Goal: Task Accomplishment & Management: Complete application form

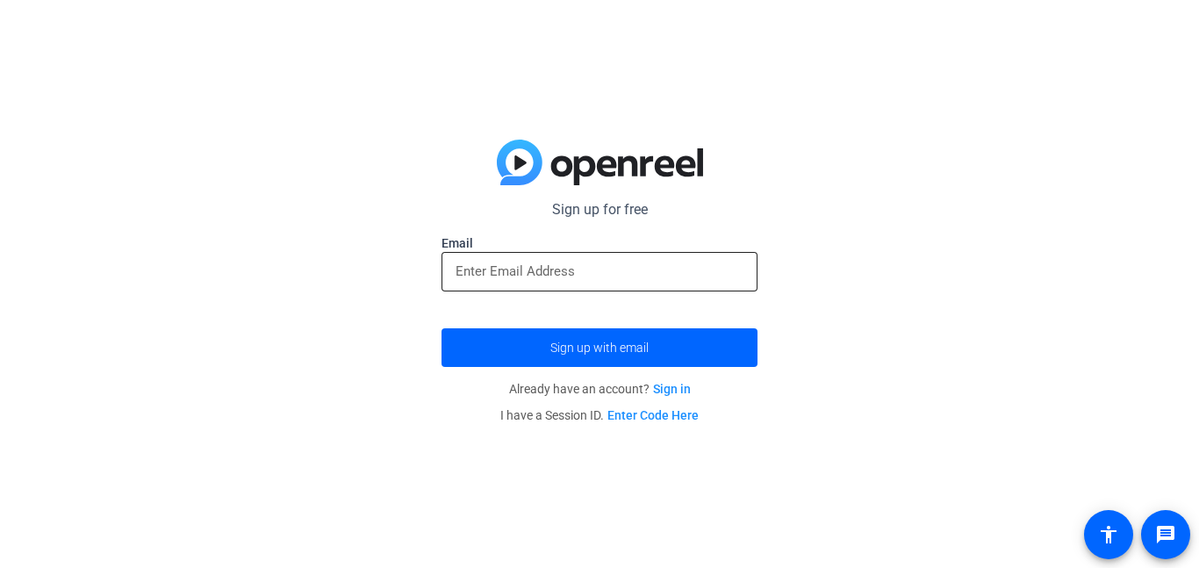
click at [550, 261] on input "email" at bounding box center [599, 271] width 288 height 21
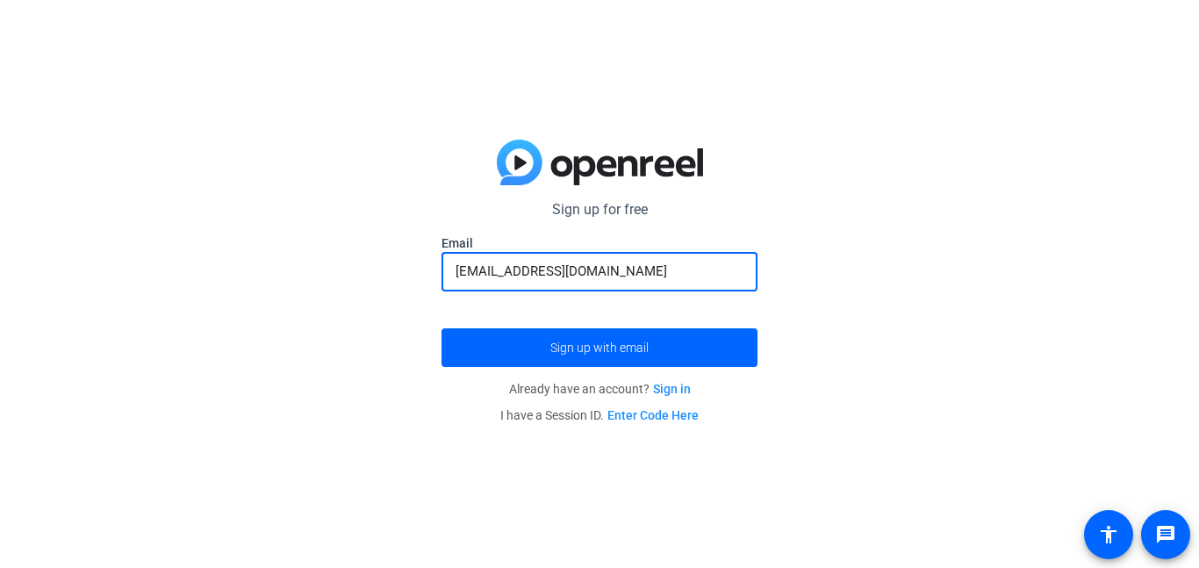
type input "[EMAIL_ADDRESS][DOMAIN_NAME]"
click at [441, 328] on button "Sign up with email" at bounding box center [599, 347] width 316 height 39
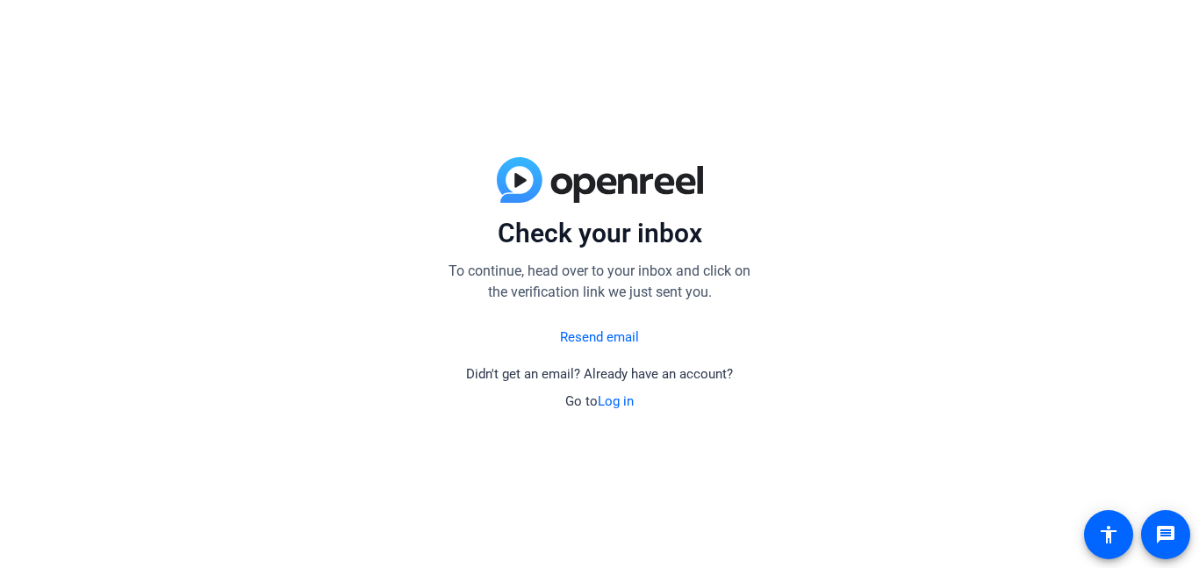
click at [617, 329] on link "Resend email" at bounding box center [599, 337] width 79 height 20
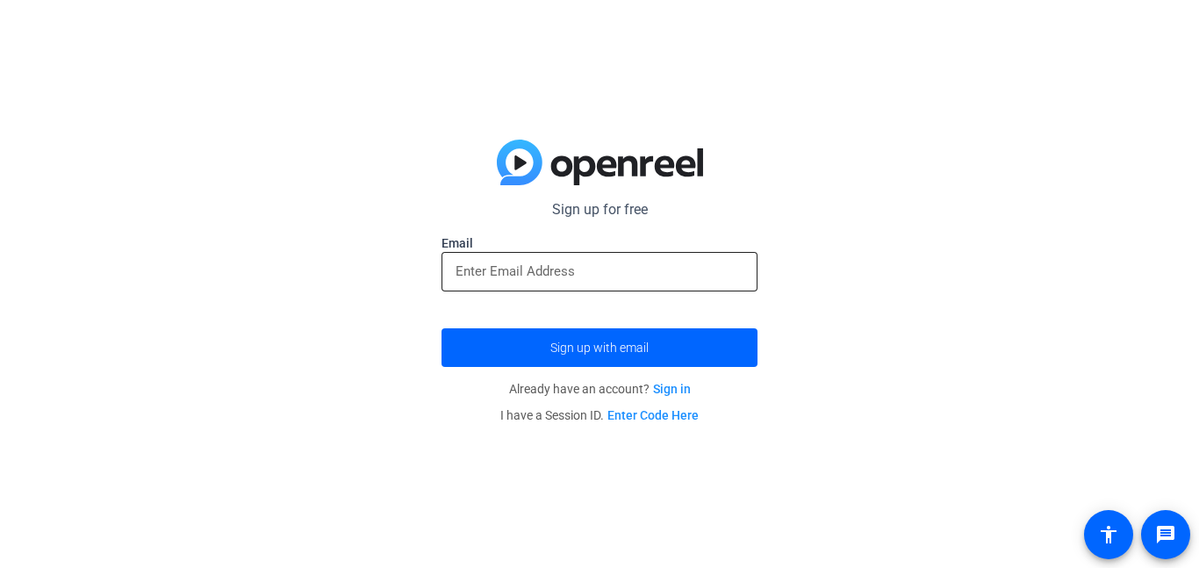
click at [466, 261] on input "email" at bounding box center [599, 271] width 288 height 21
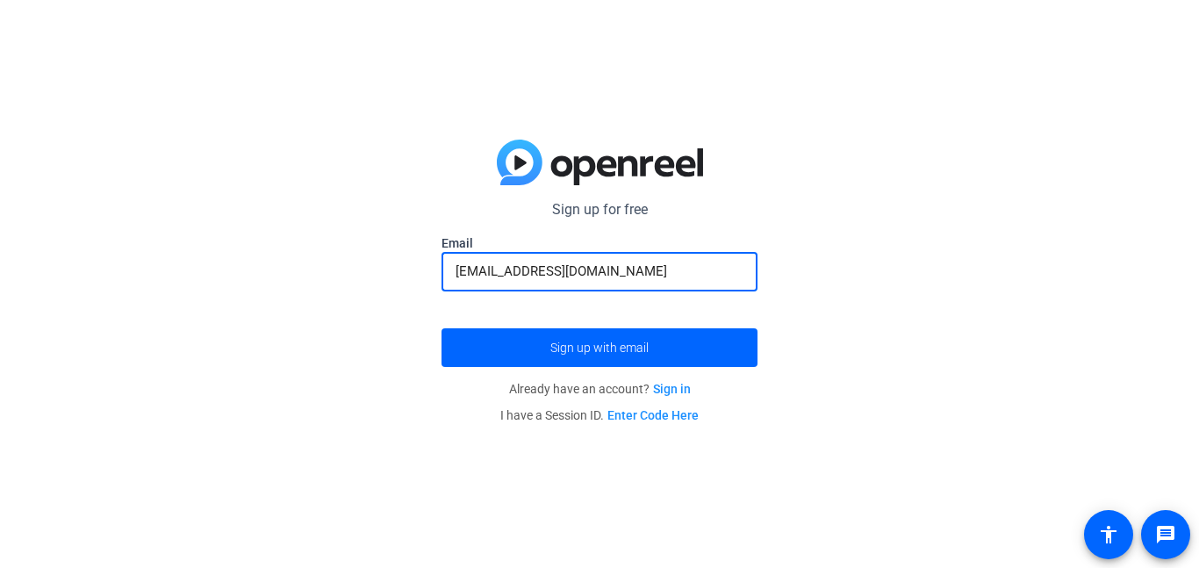
type input "[EMAIL_ADDRESS][DOMAIN_NAME]"
click at [441, 328] on button "Sign up with email" at bounding box center [599, 347] width 316 height 39
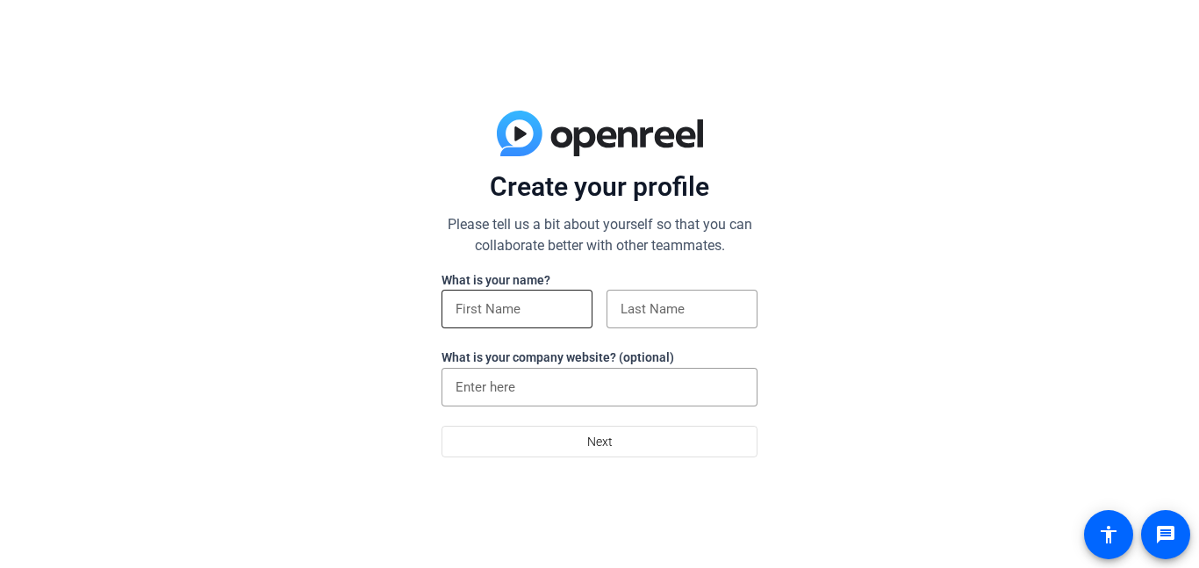
click at [517, 308] on input at bounding box center [516, 308] width 123 height 21
type input "[PERSON_NAME]"
click at [628, 298] on input at bounding box center [681, 308] width 123 height 21
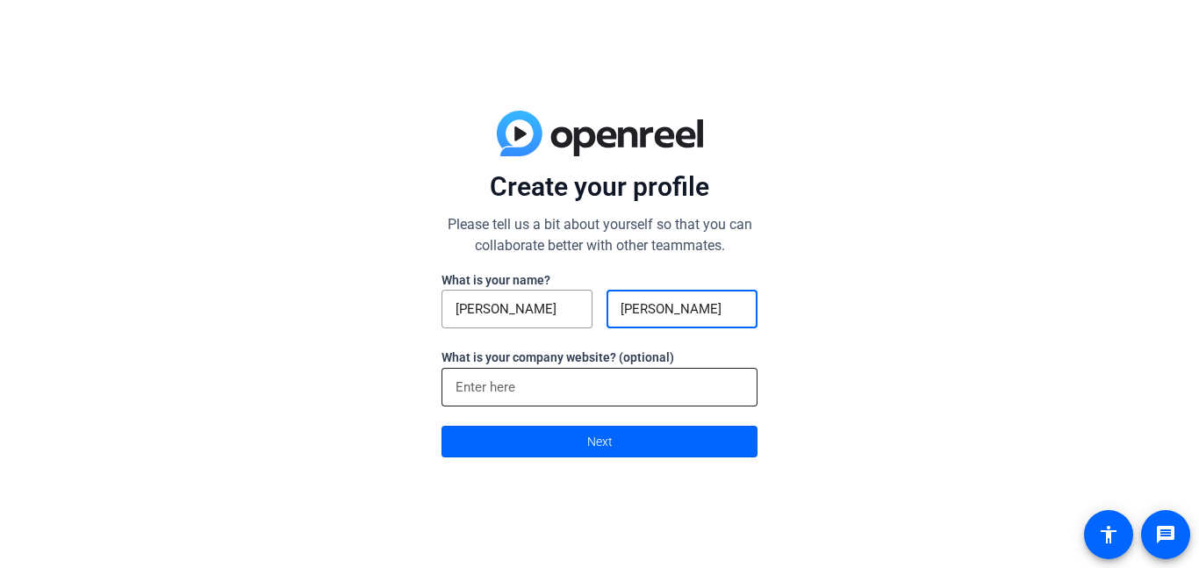
type input "melendrez"
click at [538, 385] on input at bounding box center [599, 386] width 288 height 21
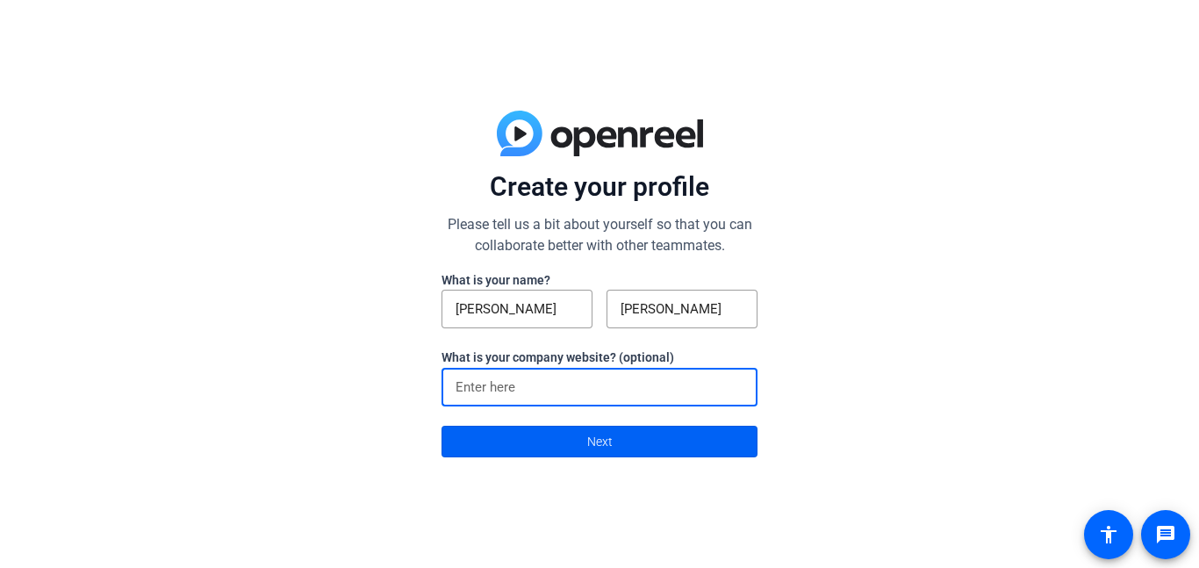
click at [527, 433] on span at bounding box center [599, 441] width 314 height 42
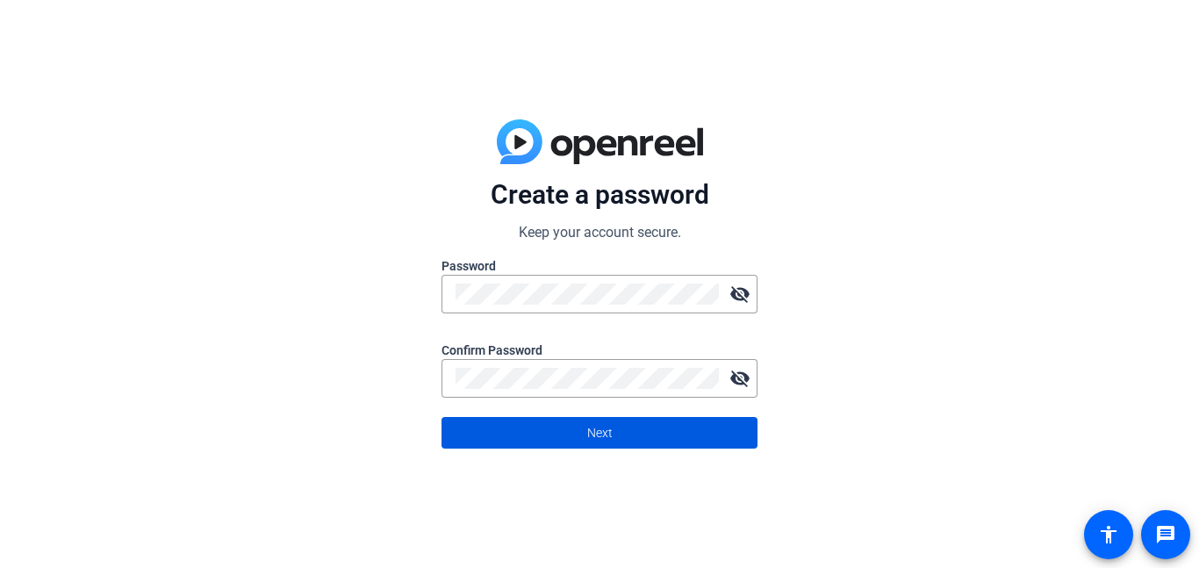
click at [695, 442] on span at bounding box center [599, 433] width 314 height 42
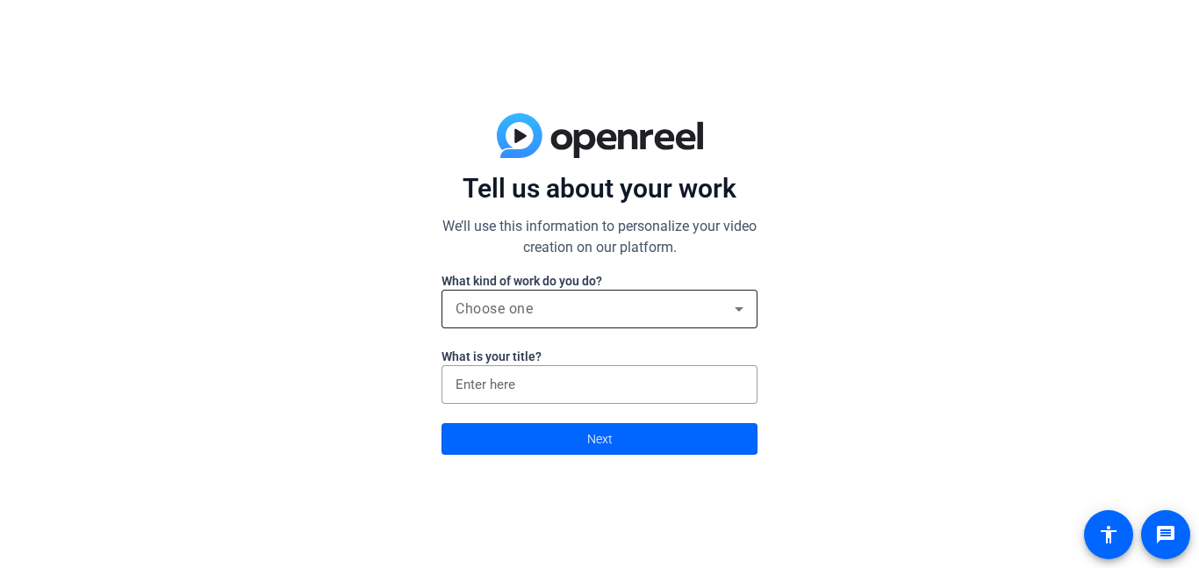
click at [615, 313] on div "Choose one" at bounding box center [594, 308] width 279 height 21
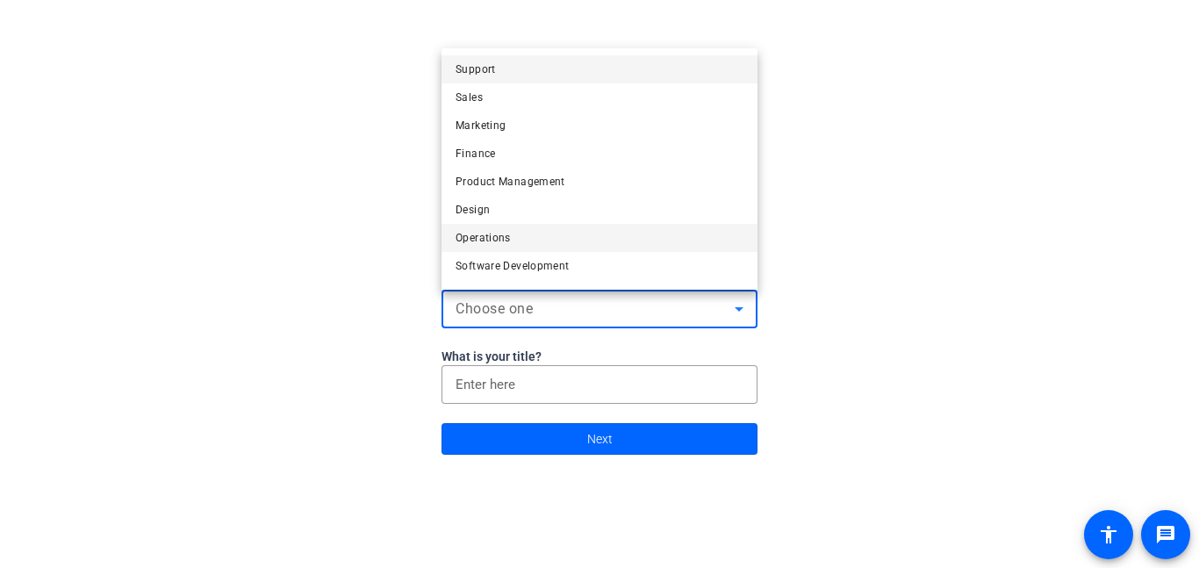
scroll to position [54, 0]
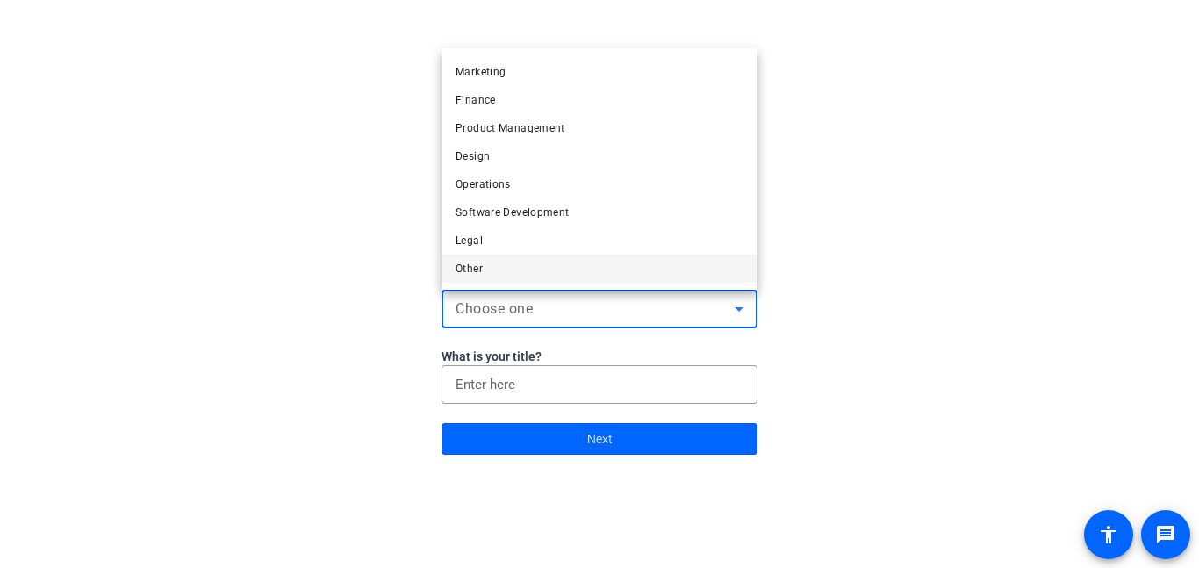
click at [455, 262] on span "Other" at bounding box center [468, 268] width 27 height 21
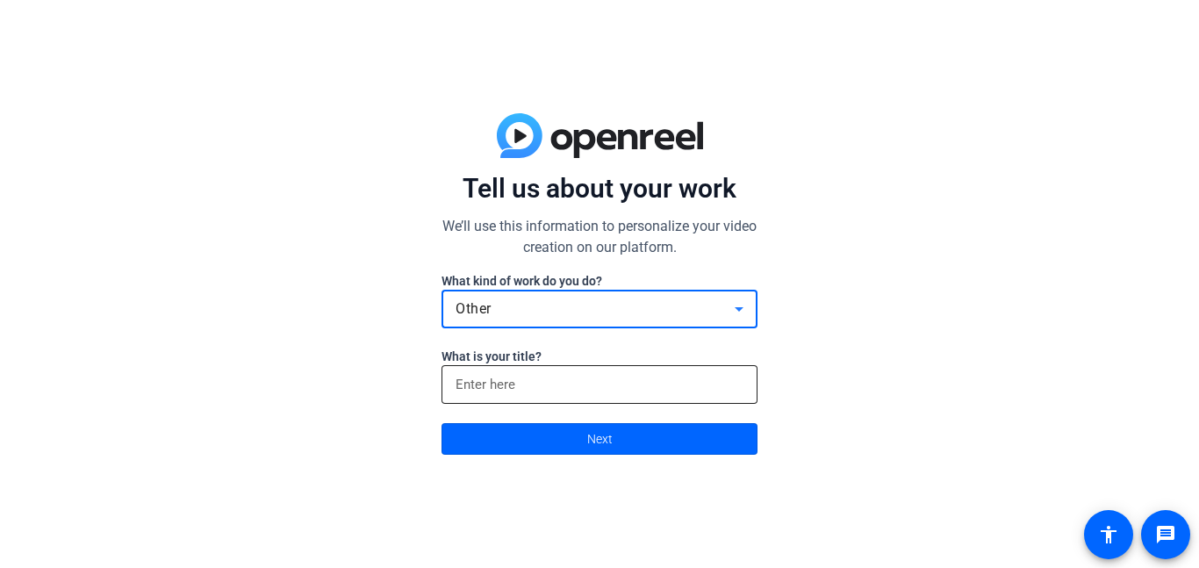
click at [448, 388] on div at bounding box center [599, 384] width 316 height 39
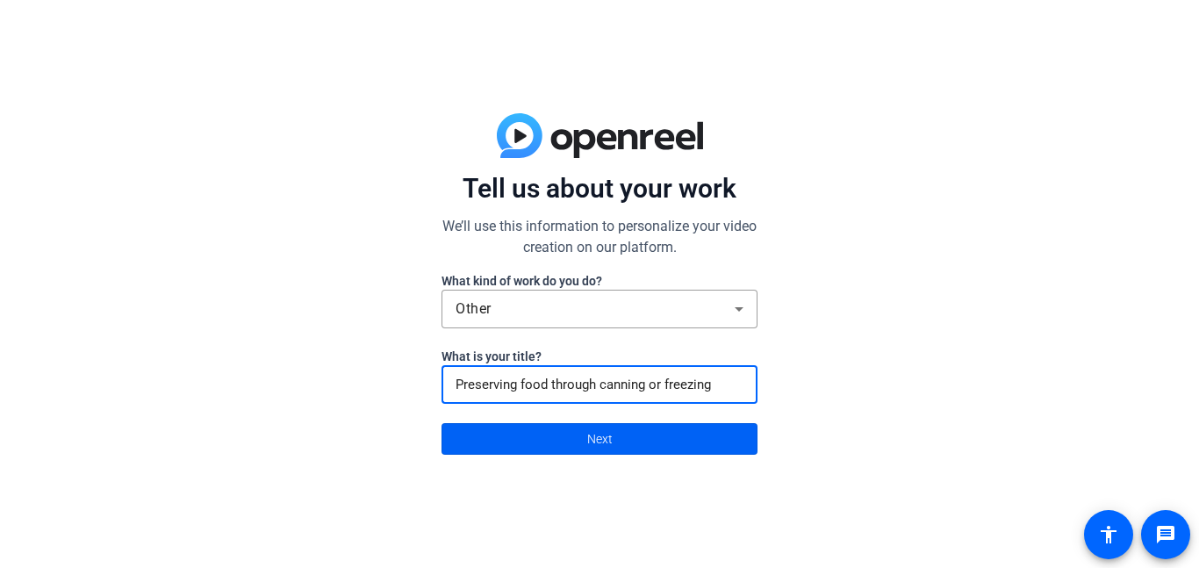
type input "Preserving food through canning or freezing"
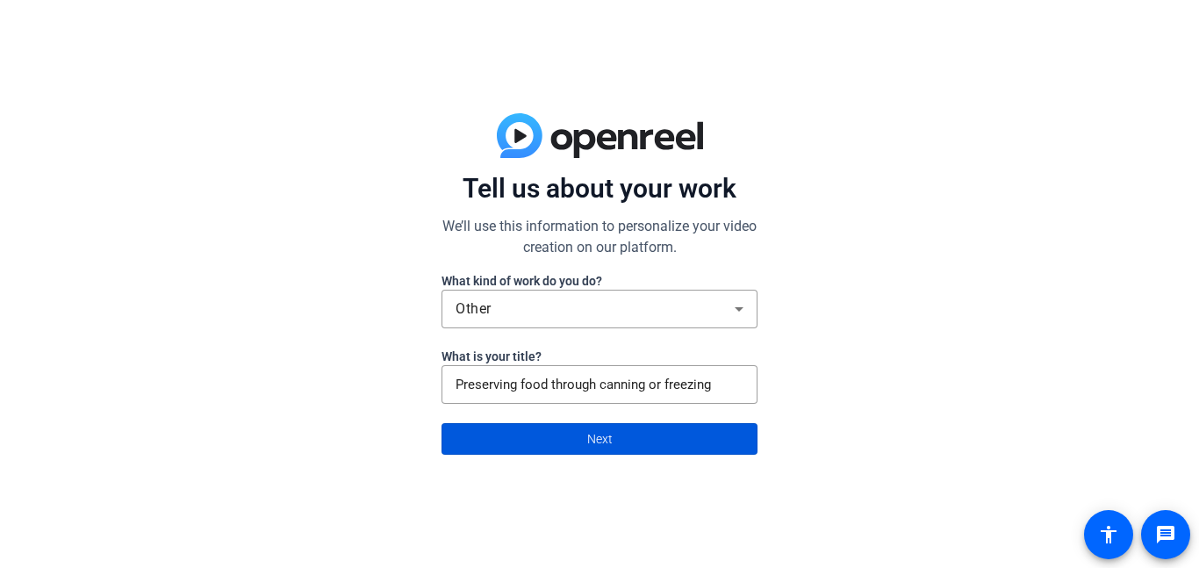
click at [561, 433] on span at bounding box center [599, 439] width 314 height 42
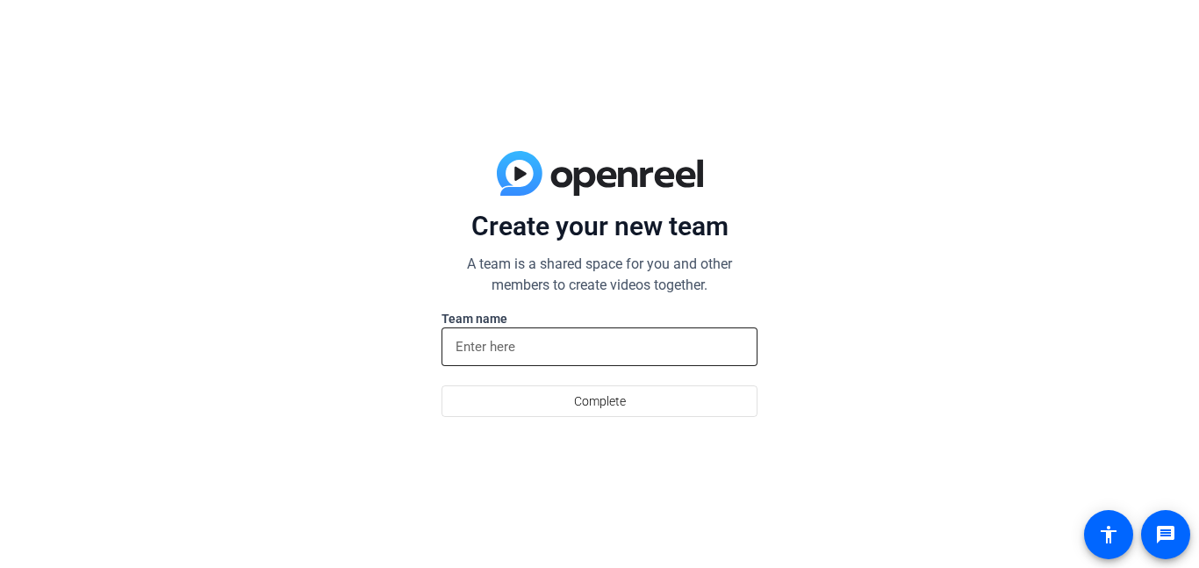
click at [475, 355] on input at bounding box center [599, 346] width 288 height 21
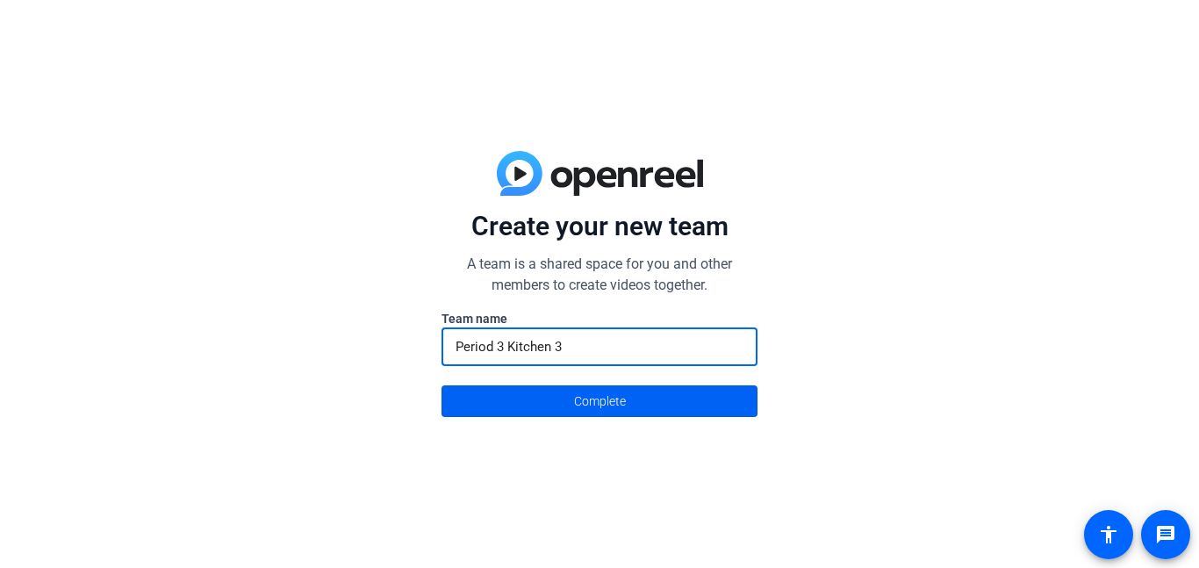
type input "Period 3 Kitchen 3"
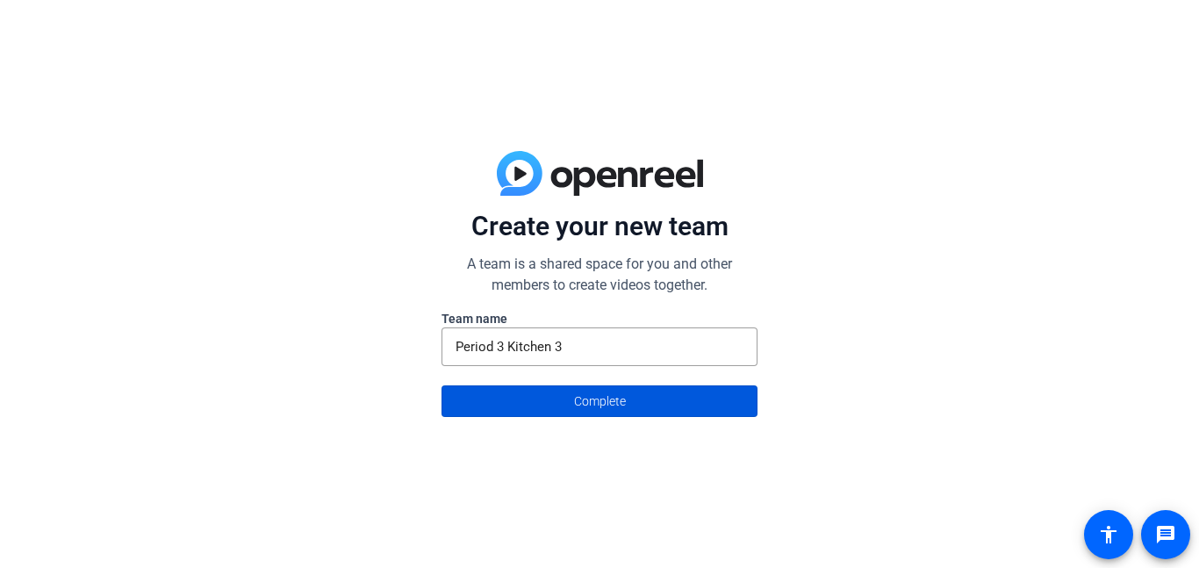
click at [530, 396] on span at bounding box center [599, 401] width 314 height 42
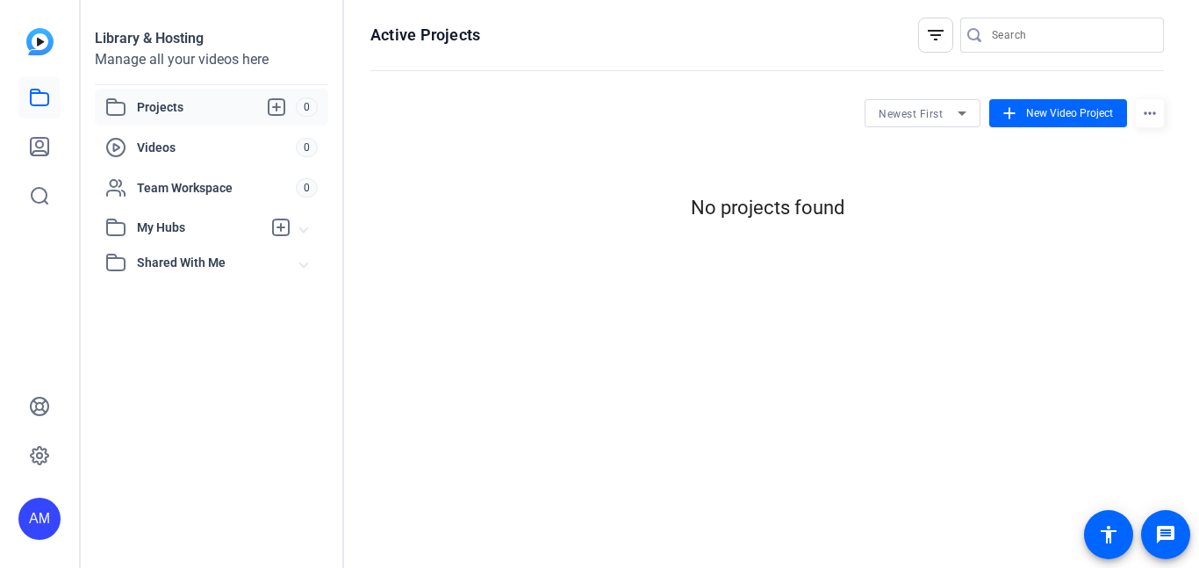
click at [1064, 396] on div "Active Projects filter_list Newest First add New Video Project more_horiz No pr…" at bounding box center [767, 284] width 846 height 568
click at [162, 158] on div "Videos 0" at bounding box center [211, 147] width 233 height 37
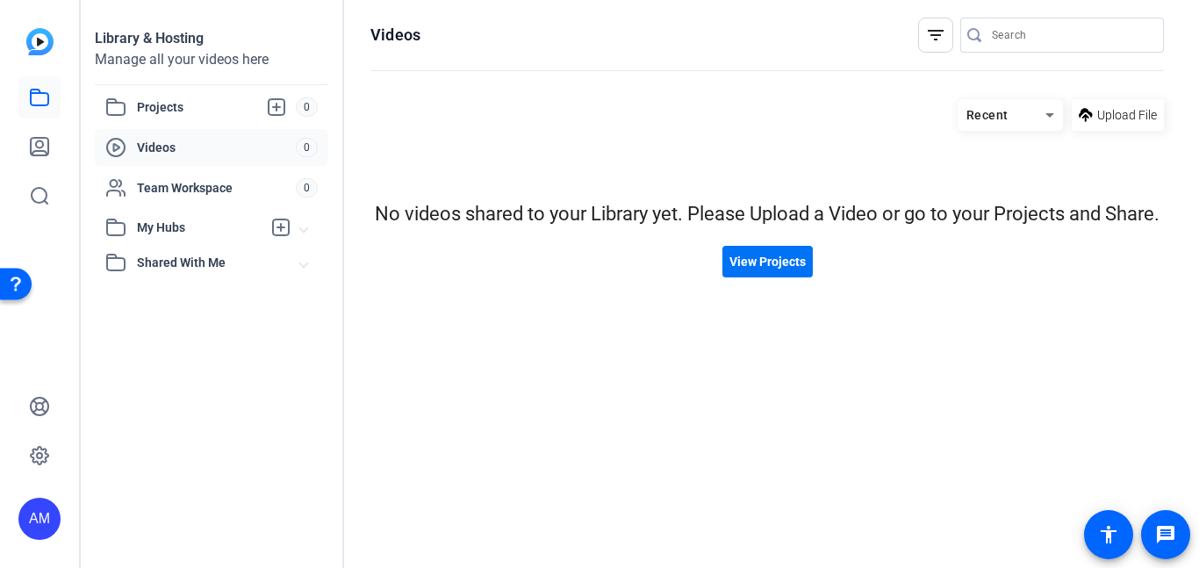
click at [770, 254] on span "View Projects" at bounding box center [767, 262] width 76 height 18
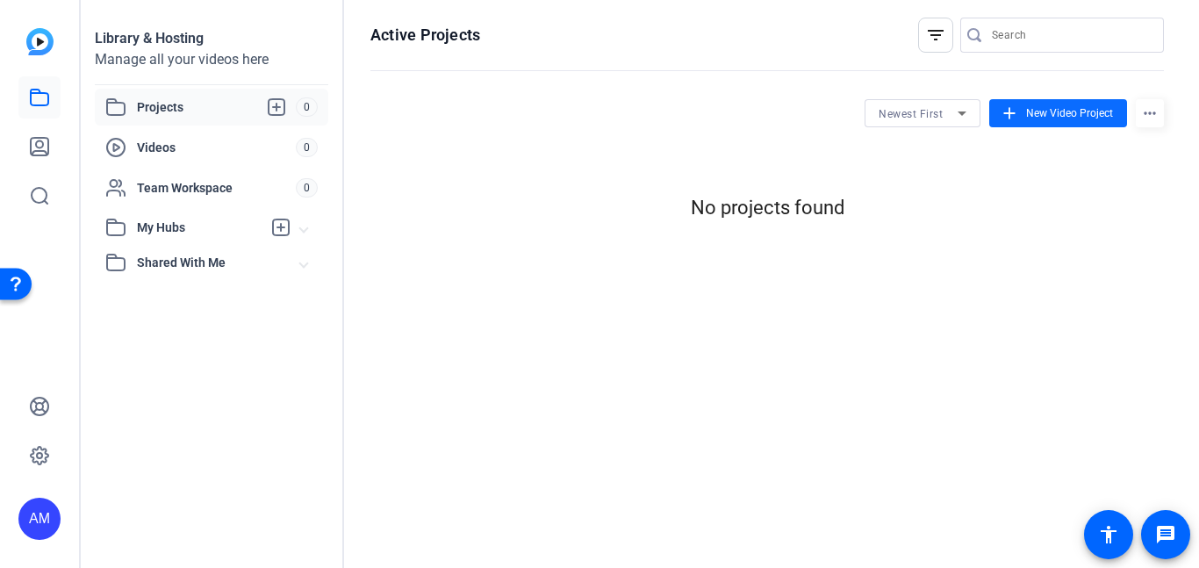
click at [1049, 111] on span "New Video Project" at bounding box center [1069, 113] width 87 height 16
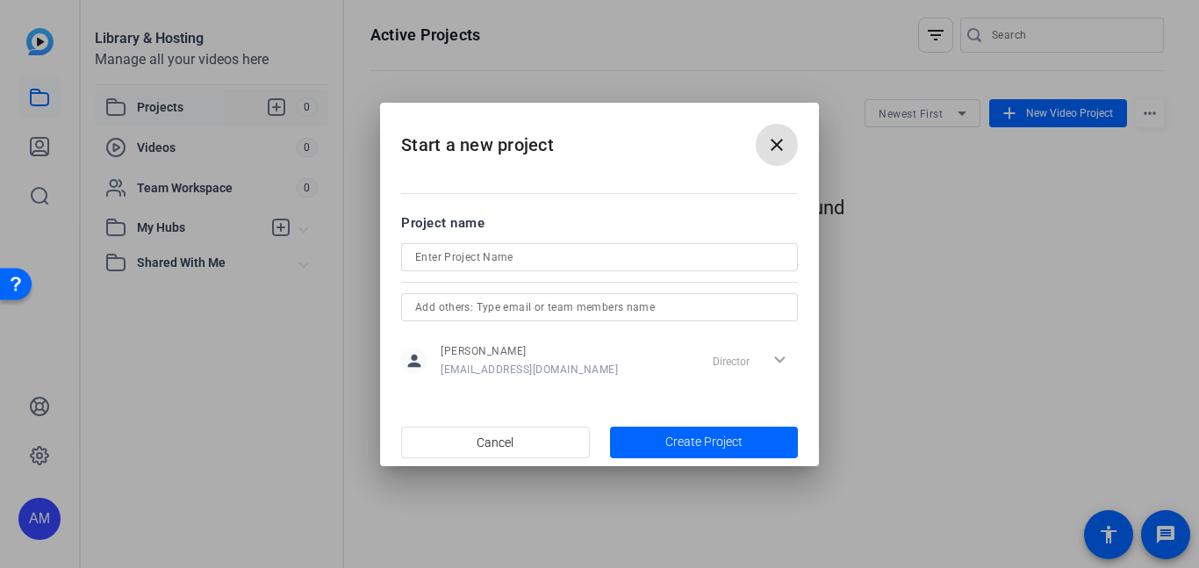
click at [617, 250] on input at bounding box center [599, 257] width 369 height 21
type input "kitchen 3 period 3"
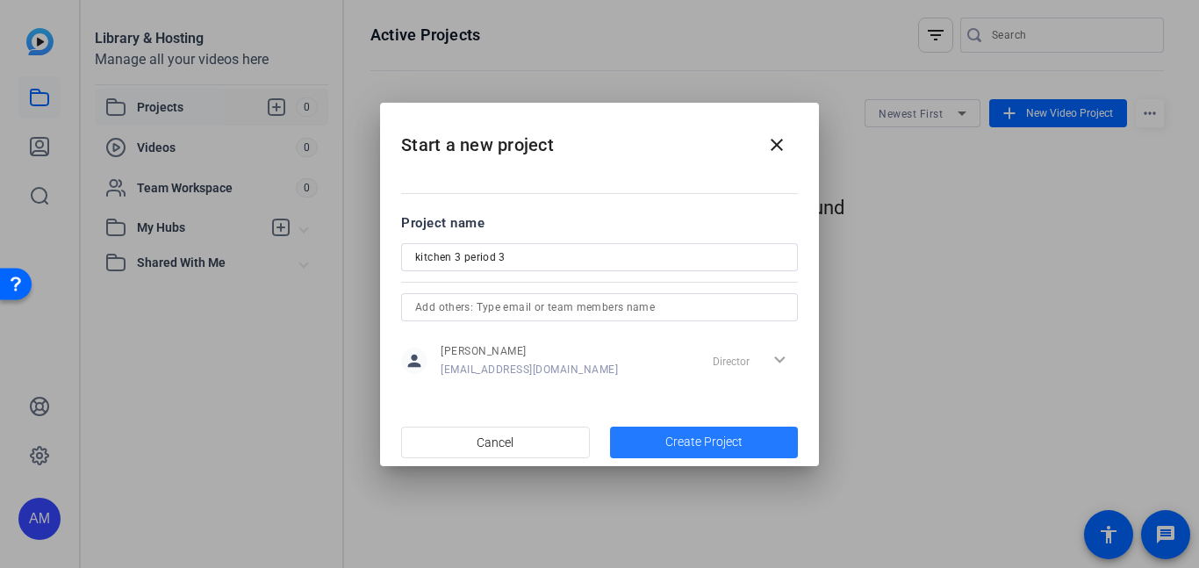
click at [692, 450] on span "Create Project" at bounding box center [703, 442] width 77 height 18
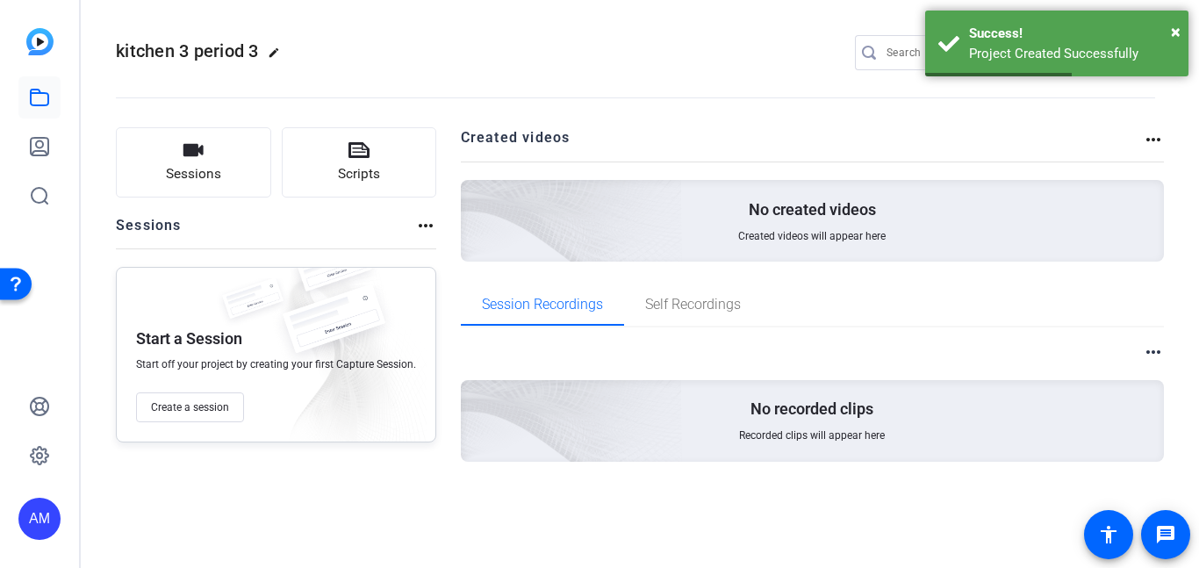
click at [797, 211] on p "No created videos" at bounding box center [812, 209] width 127 height 21
click at [658, 312] on span "Self Recordings" at bounding box center [693, 304] width 96 height 14
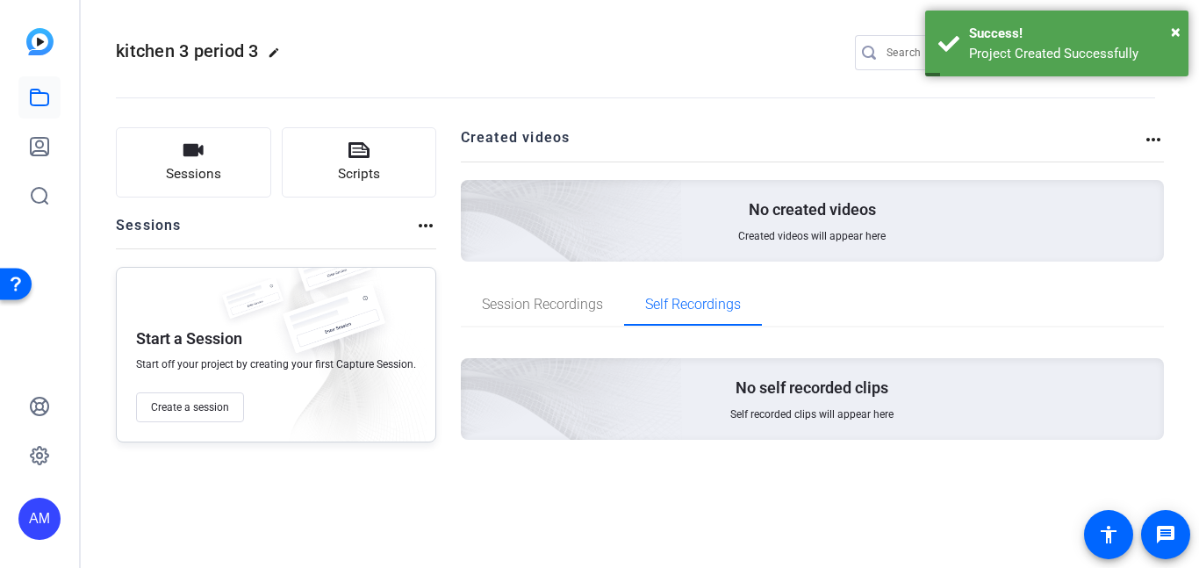
click at [785, 399] on div "No self recorded clips Self recorded clips will appear here" at bounding box center [813, 399] width 704 height 82
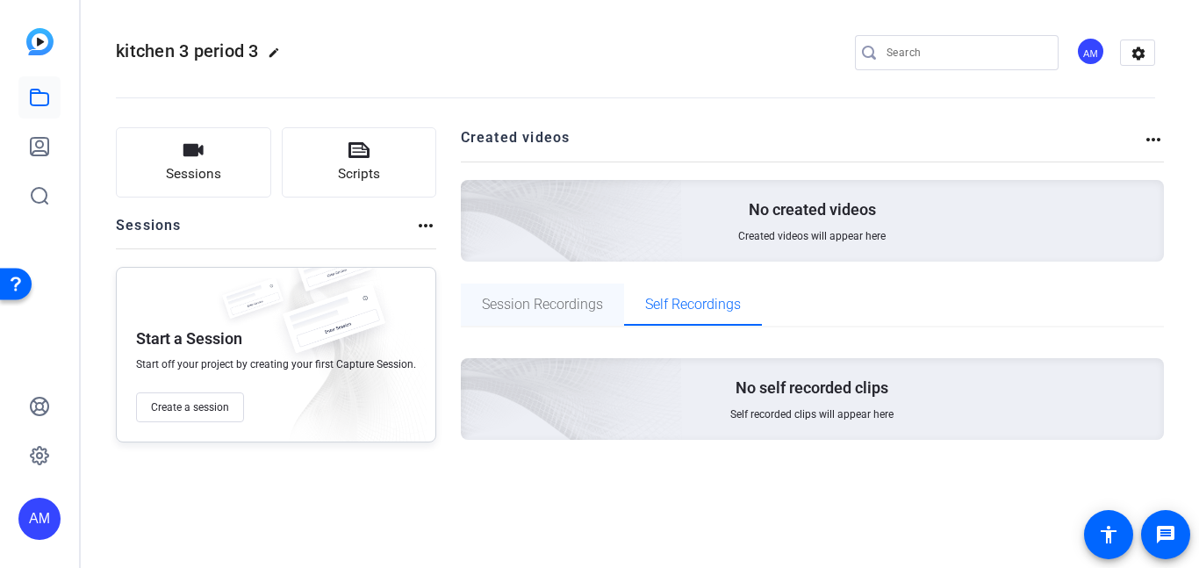
click at [541, 320] on span "Session Recordings" at bounding box center [542, 304] width 121 height 42
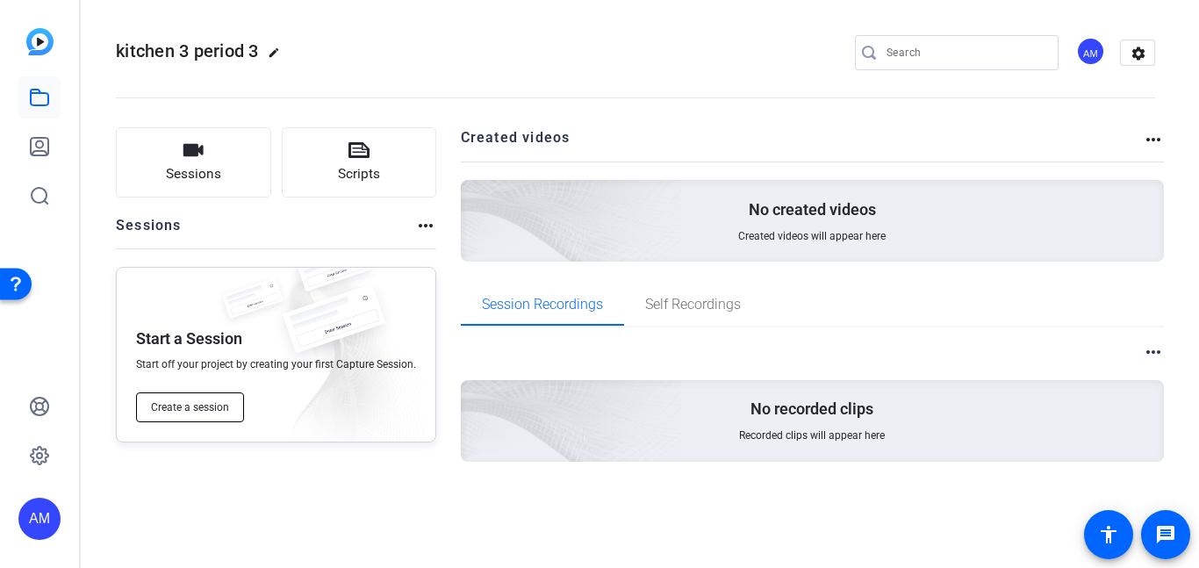
click at [178, 413] on span "Create a session" at bounding box center [190, 407] width 78 height 14
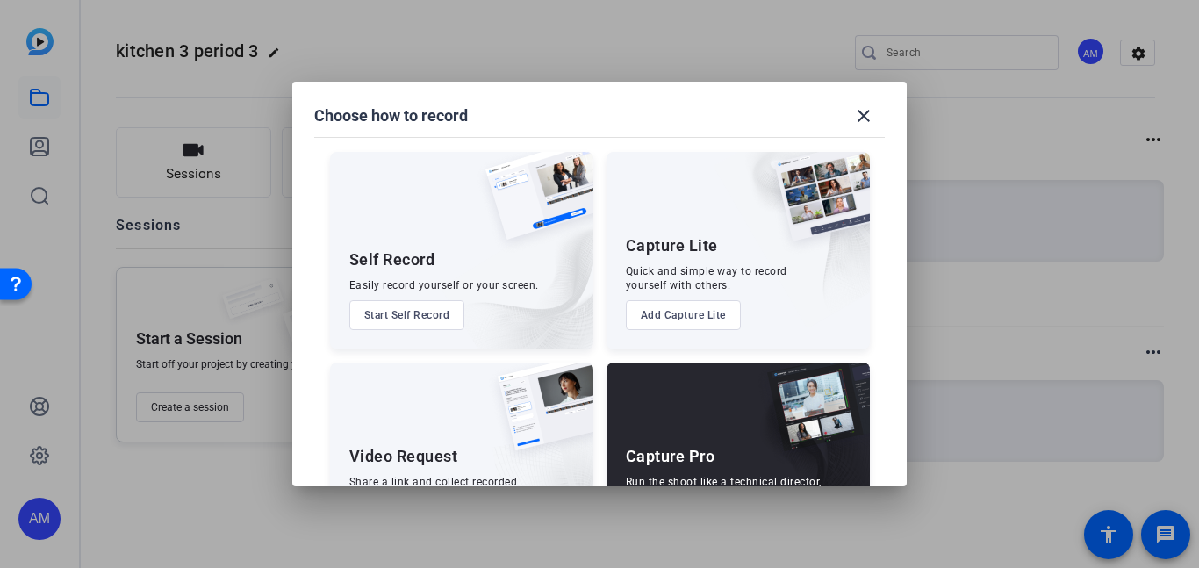
scroll to position [91, 0]
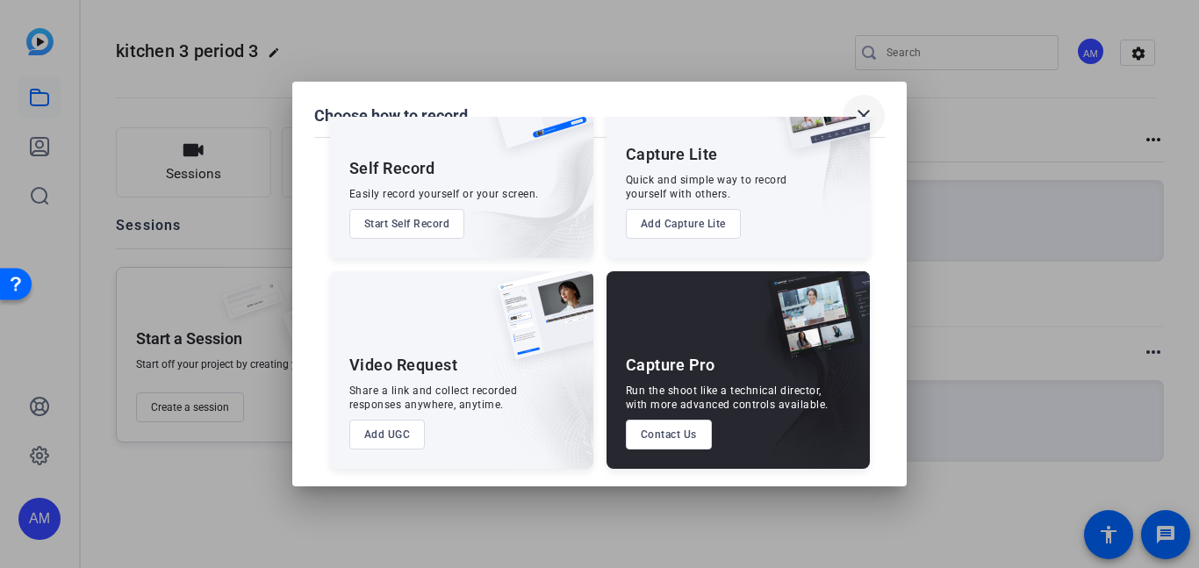
click at [864, 114] on mat-icon "close" at bounding box center [863, 115] width 21 height 21
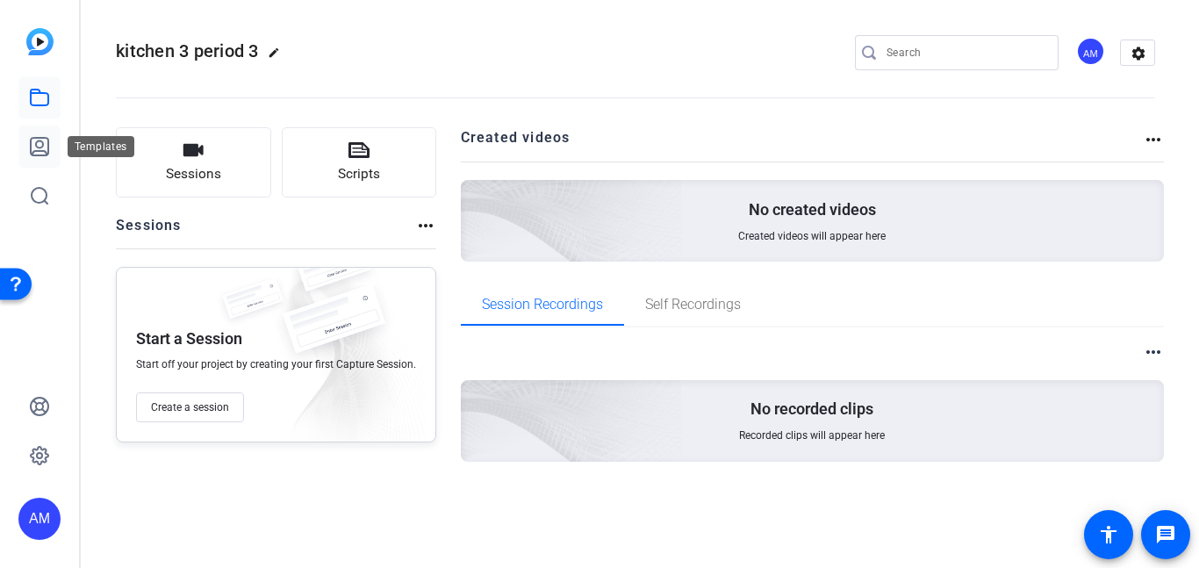
click at [26, 144] on link at bounding box center [39, 146] width 42 height 42
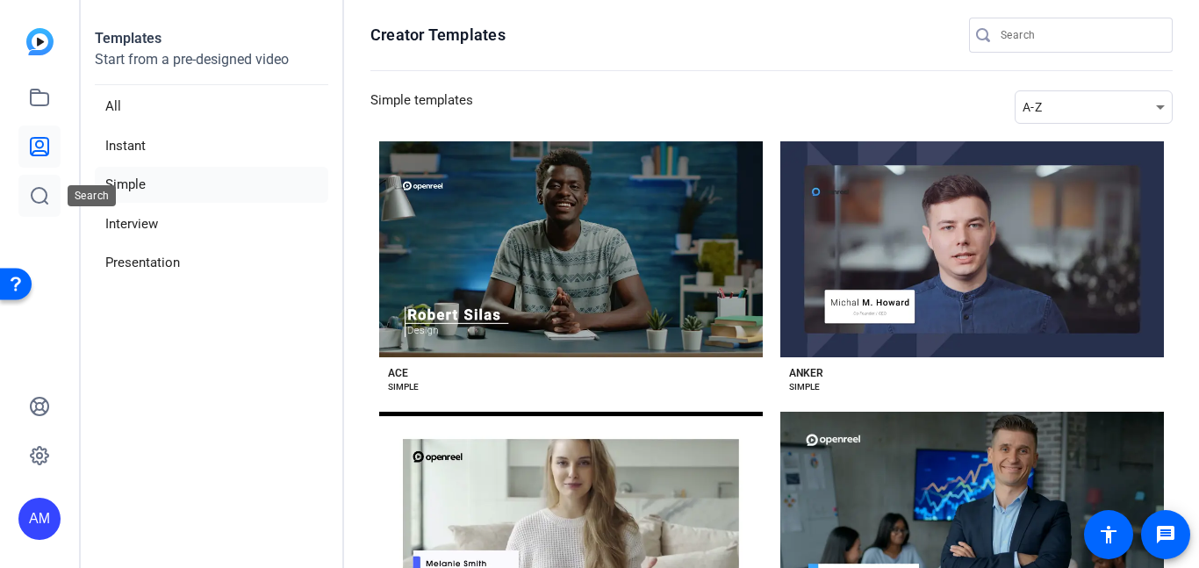
click at [22, 207] on link at bounding box center [39, 196] width 42 height 42
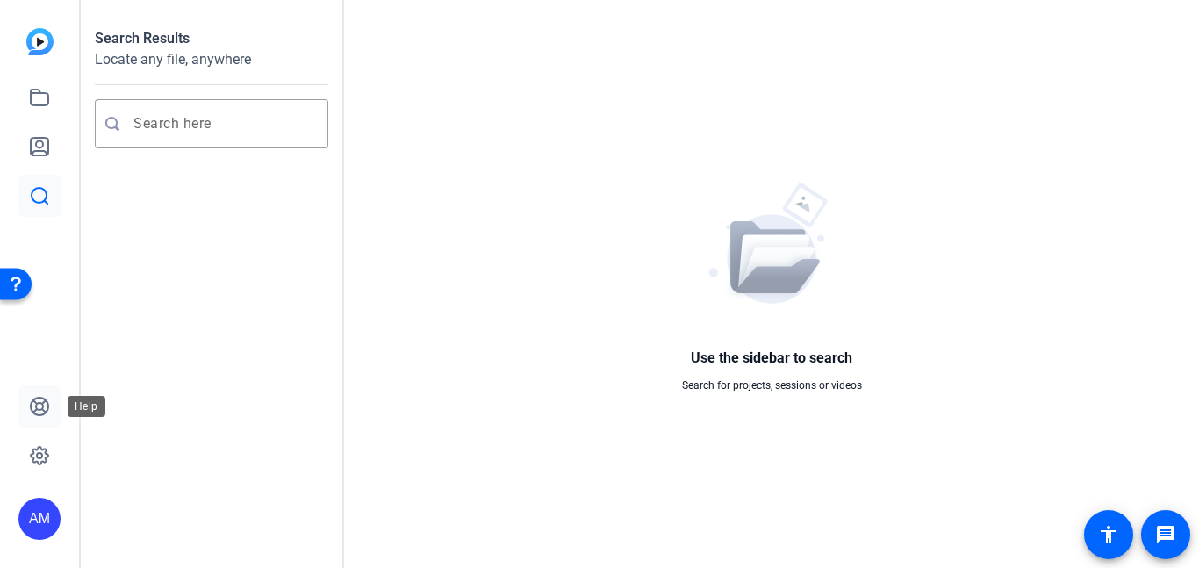
click at [34, 411] on icon at bounding box center [40, 407] width 18 height 18
click at [32, 460] on icon at bounding box center [40, 456] width 18 height 18
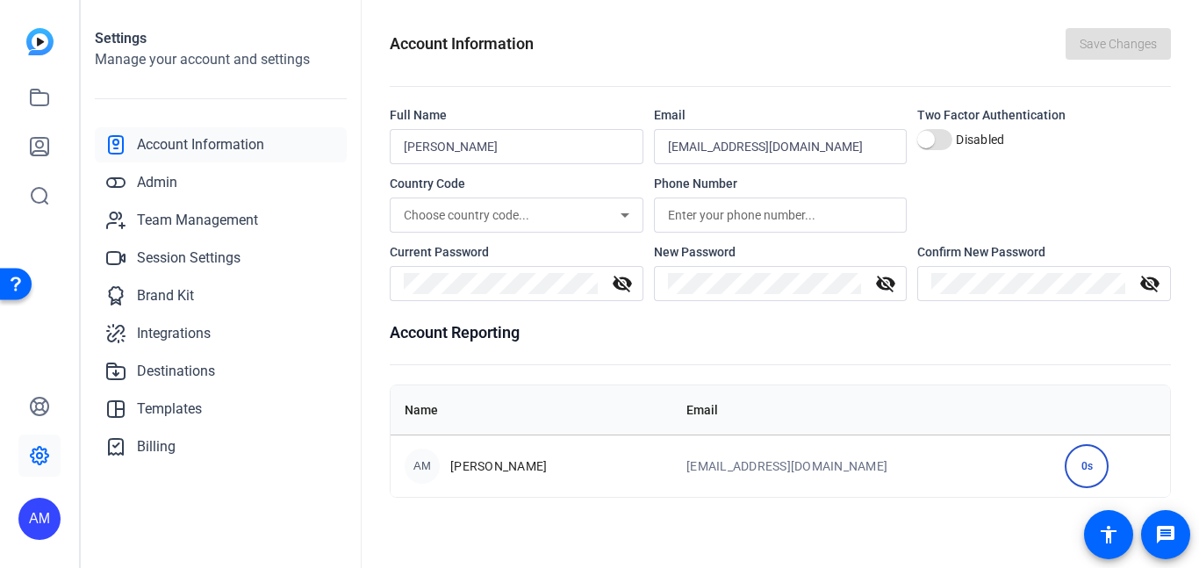
click at [16, 143] on div "AM" at bounding box center [39, 284] width 79 height 568
click at [42, 104] on icon at bounding box center [39, 97] width 21 height 21
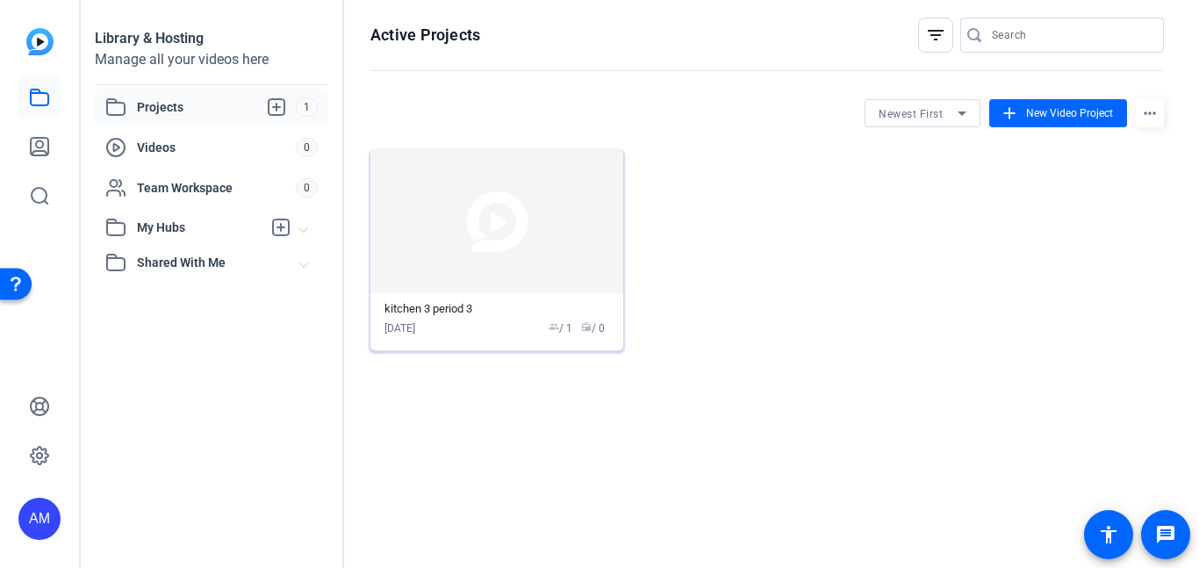
click at [484, 288] on img at bounding box center [496, 221] width 253 height 144
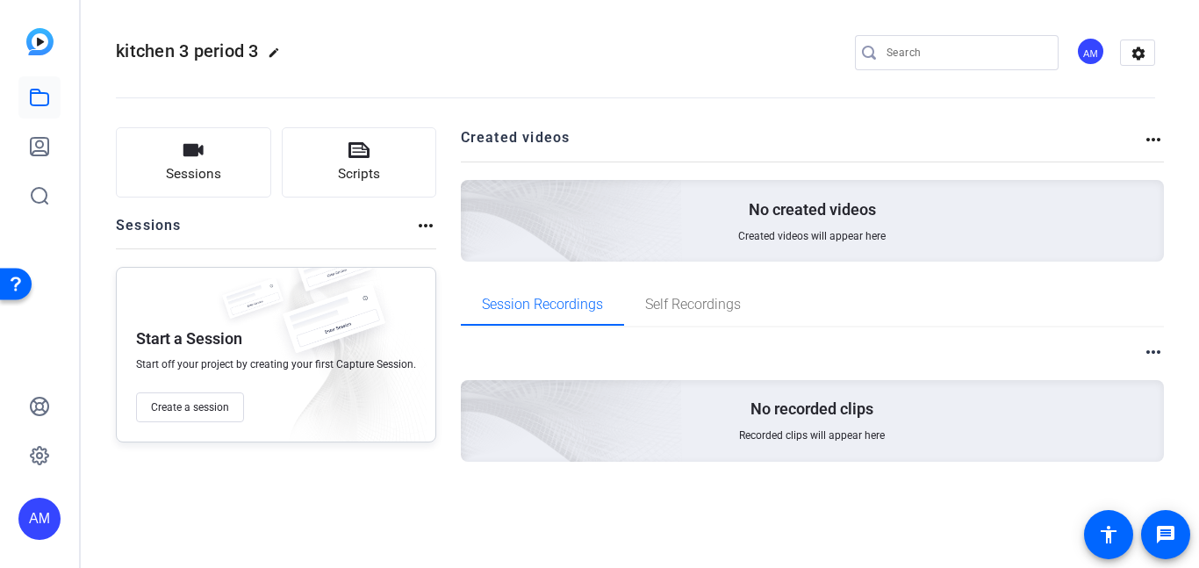
click at [571, 263] on openreel-project-creator-list "Created videos more_horiz No created videos Created videos will appear here" at bounding box center [813, 205] width 704 height 156
click at [768, 240] on span "Created videos will appear here" at bounding box center [811, 236] width 147 height 14
click at [1149, 134] on mat-icon "more_horiz" at bounding box center [1153, 139] width 21 height 21
click at [1139, 146] on div at bounding box center [599, 284] width 1199 height 568
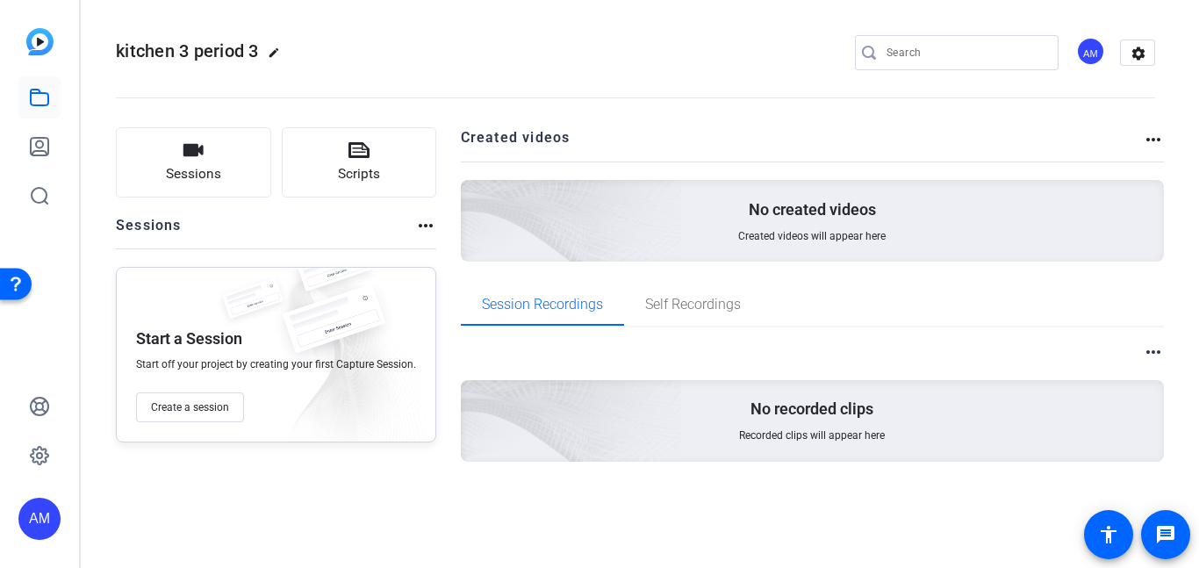
click at [1146, 143] on mat-icon "more_horiz" at bounding box center [1153, 139] width 21 height 21
click at [1110, 176] on span "View Archived Projects" at bounding box center [1092, 164] width 115 height 21
click at [1129, 47] on mat-icon "settings" at bounding box center [1138, 53] width 35 height 26
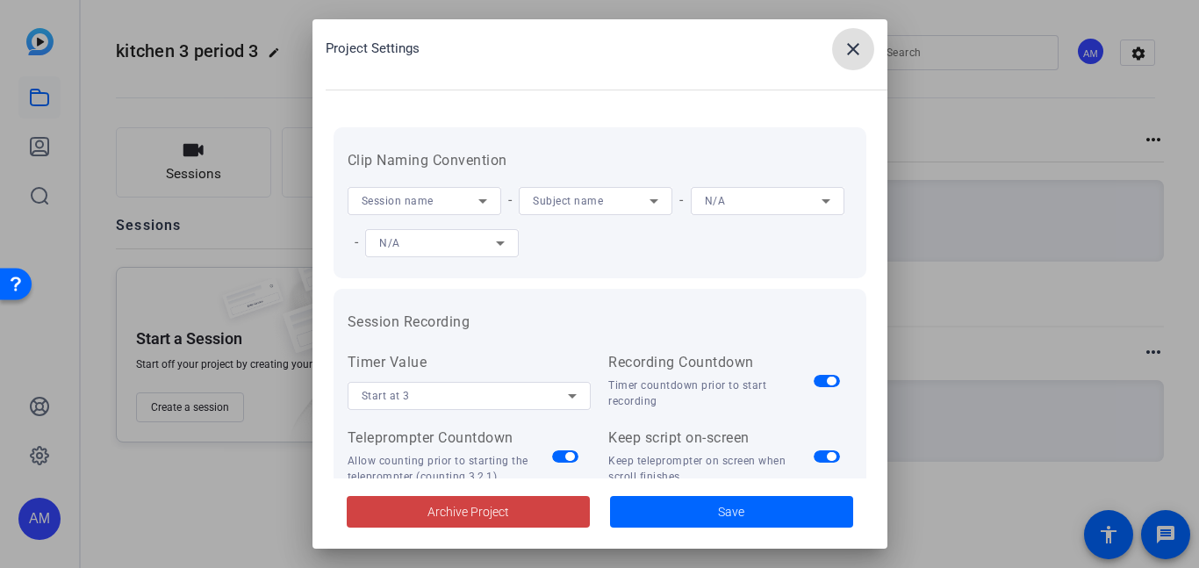
click at [853, 43] on mat-icon "close" at bounding box center [852, 49] width 21 height 21
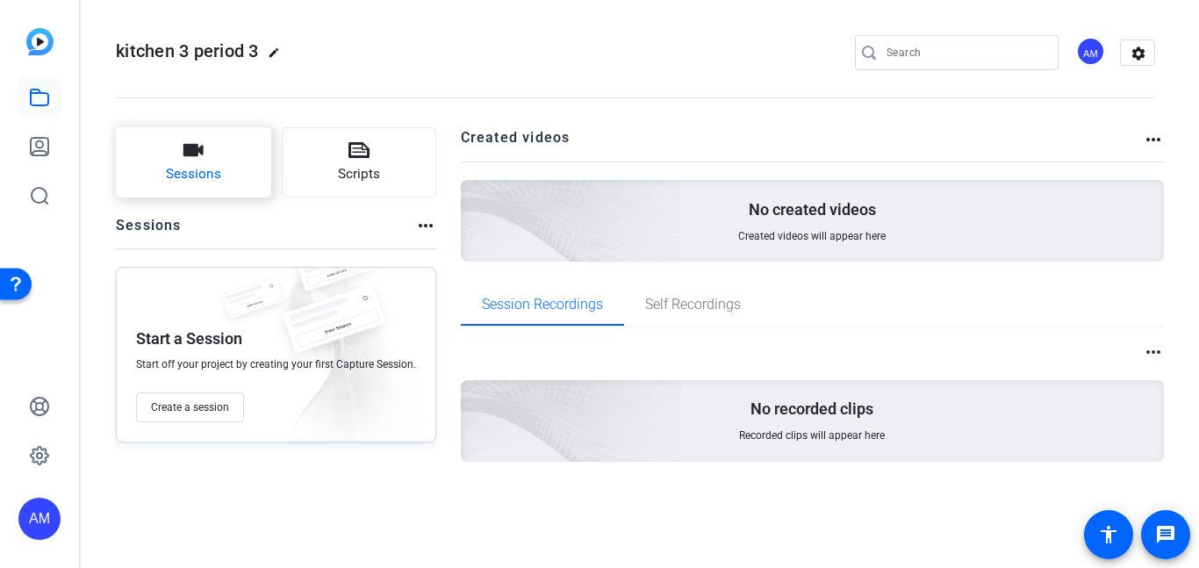
click at [215, 180] on span "Sessions" at bounding box center [193, 174] width 55 height 20
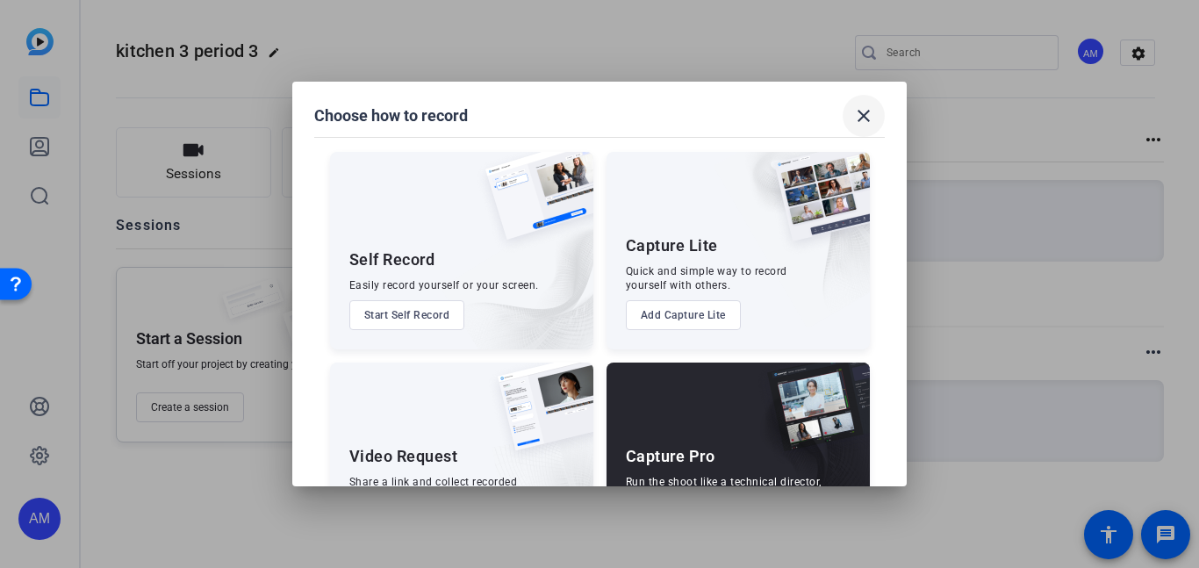
click at [856, 109] on mat-icon "close" at bounding box center [863, 115] width 21 height 21
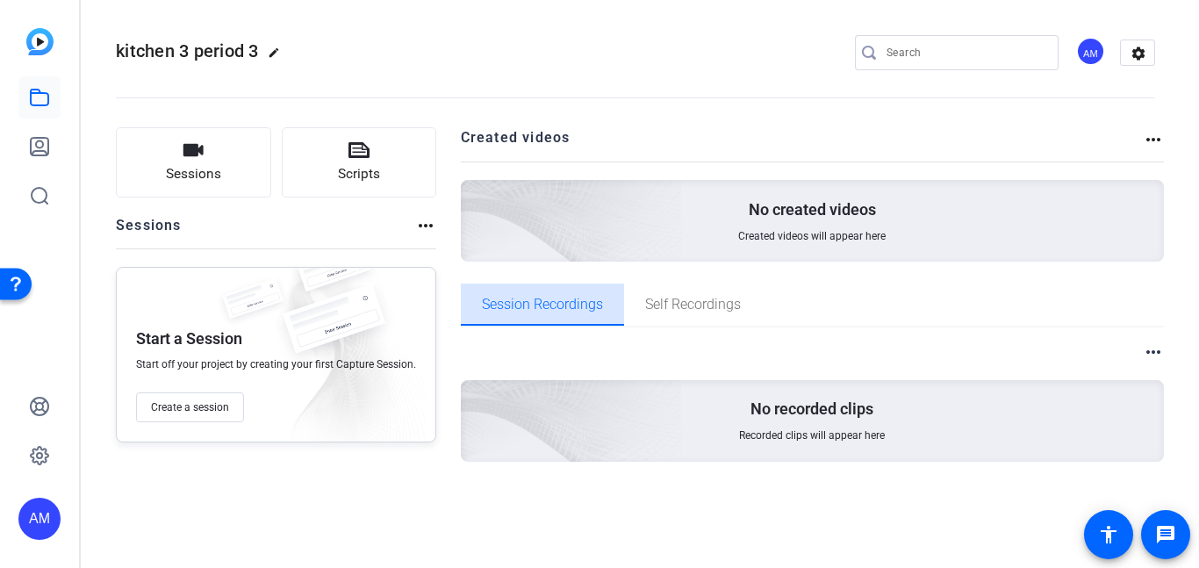
click at [618, 295] on div "Session Recordings" at bounding box center [542, 304] width 163 height 42
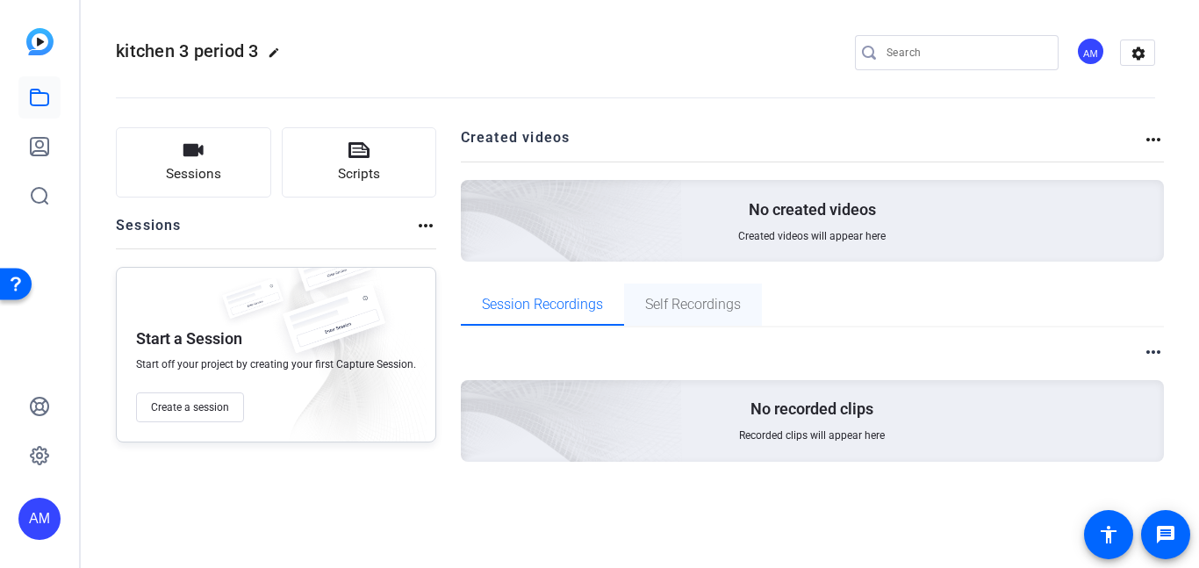
click at [652, 291] on span "Self Recordings" at bounding box center [693, 304] width 96 height 42
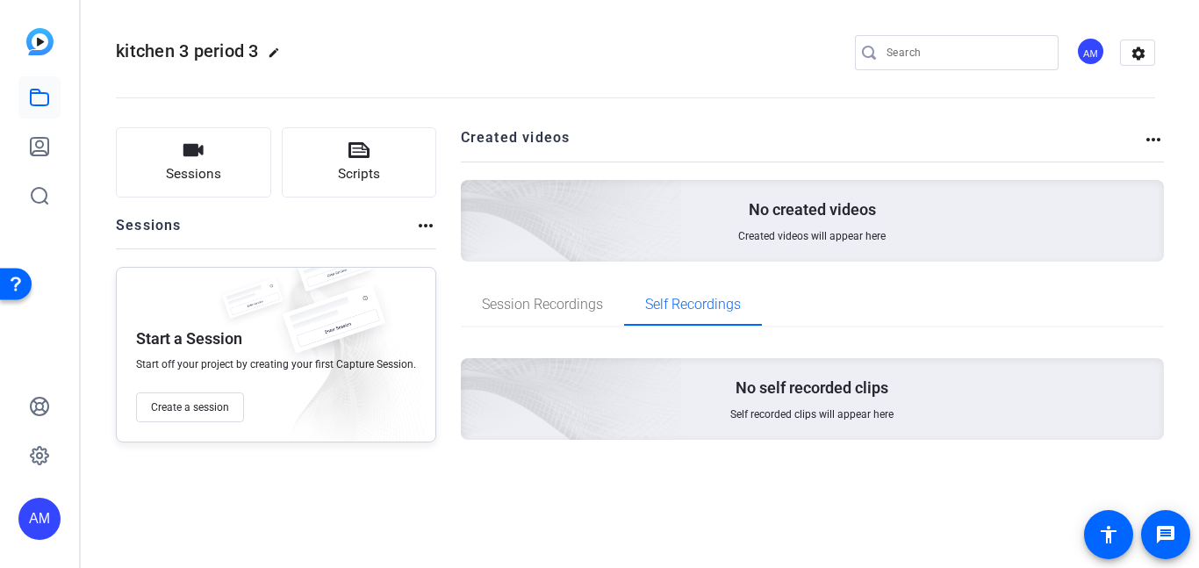
click at [622, 365] on img at bounding box center [473, 374] width 419 height 381
click at [785, 408] on span "Self recorded clips will appear here" at bounding box center [811, 414] width 163 height 14
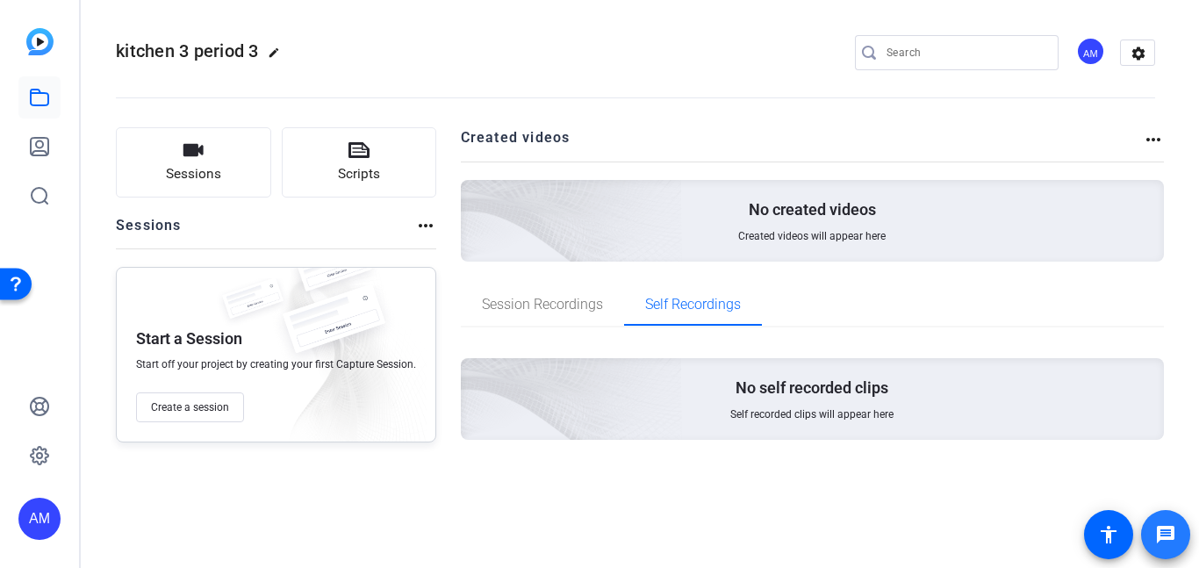
click at [1178, 530] on span at bounding box center [1165, 534] width 42 height 42
click at [537, 86] on openreel-divider-bar at bounding box center [635, 93] width 1039 height 54
click at [188, 141] on icon "button" at bounding box center [193, 150] width 21 height 21
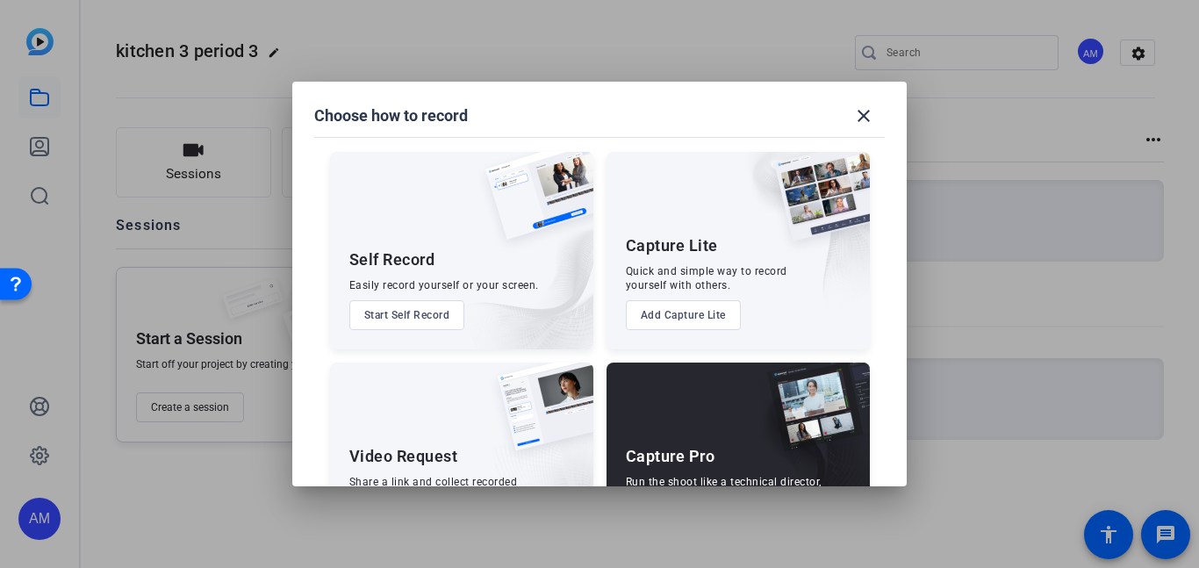
click at [384, 319] on button "Start Self Record" at bounding box center [407, 315] width 116 height 30
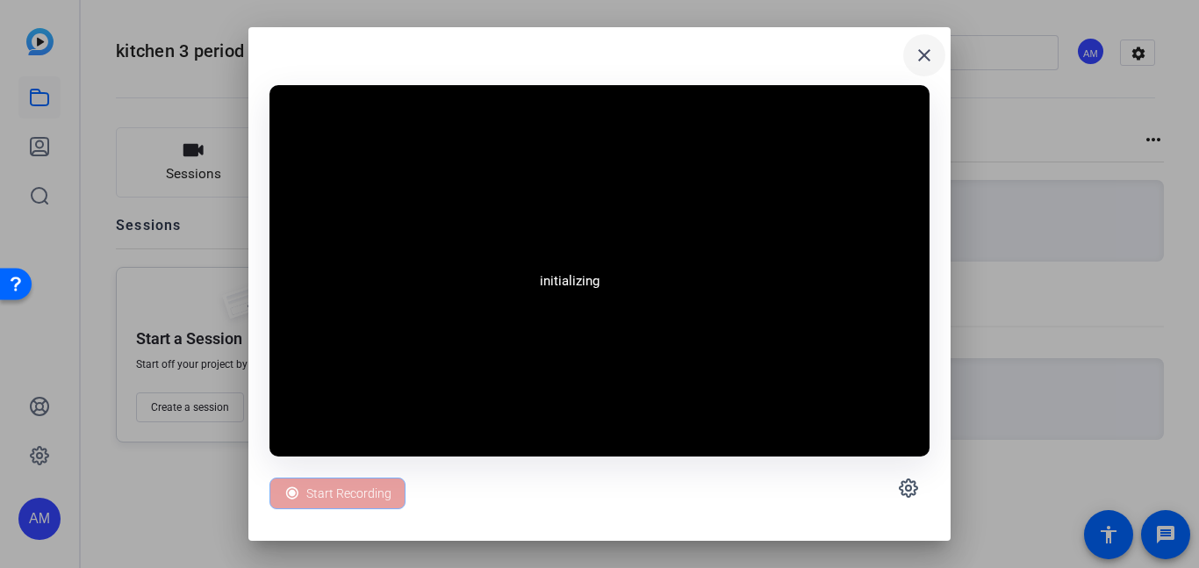
click at [927, 48] on mat-icon "close" at bounding box center [924, 55] width 21 height 21
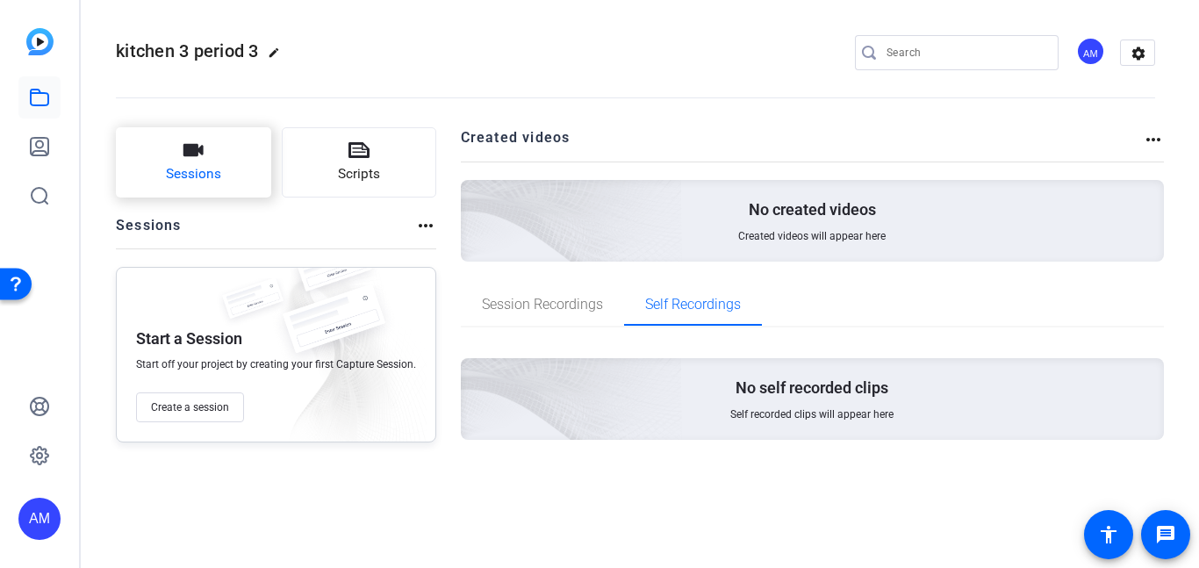
click at [197, 142] on icon "button" at bounding box center [193, 150] width 21 height 21
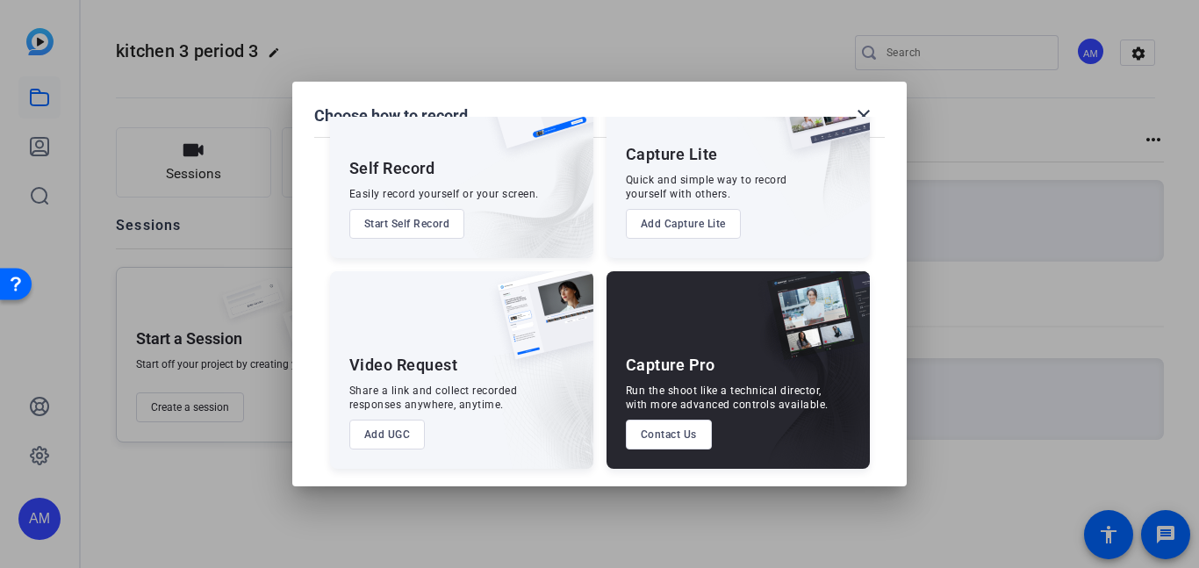
scroll to position [89, 0]
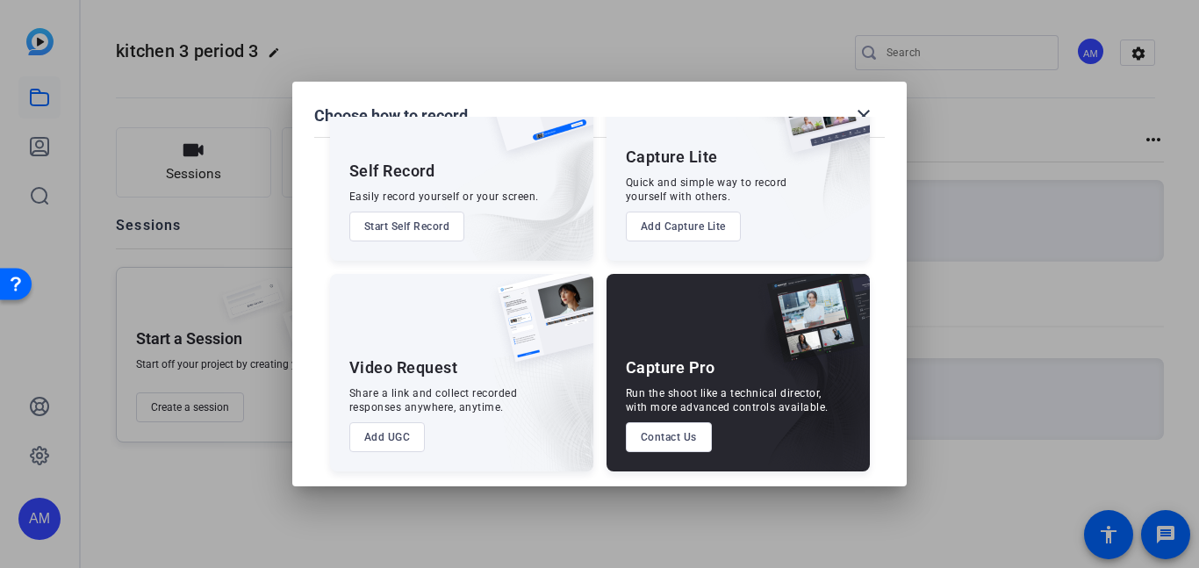
click at [689, 218] on button "Add Capture Lite" at bounding box center [683, 226] width 115 height 30
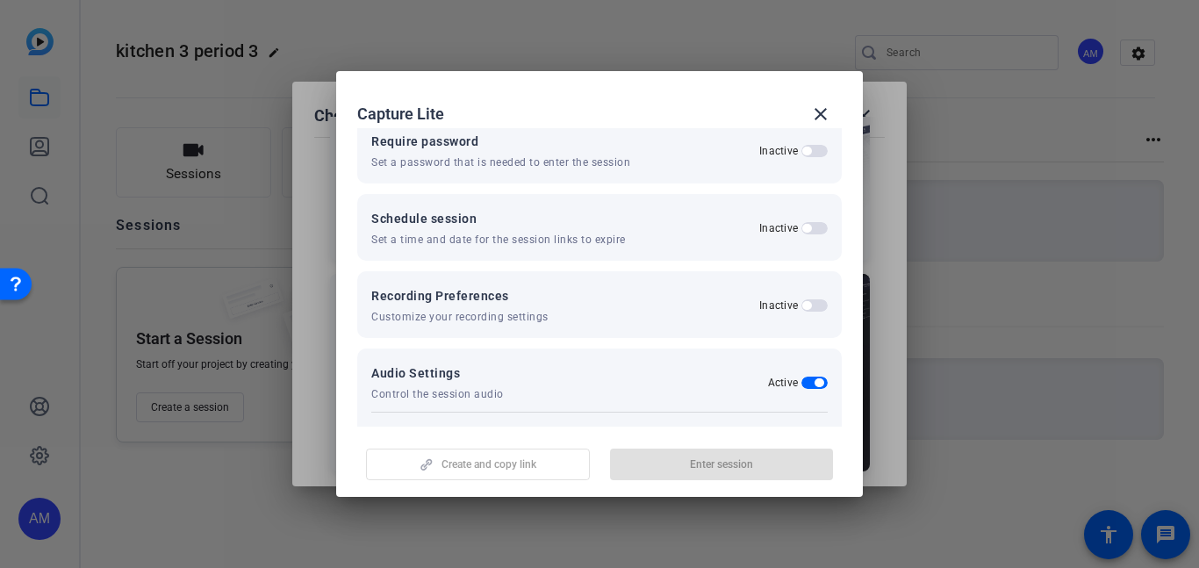
scroll to position [286, 0]
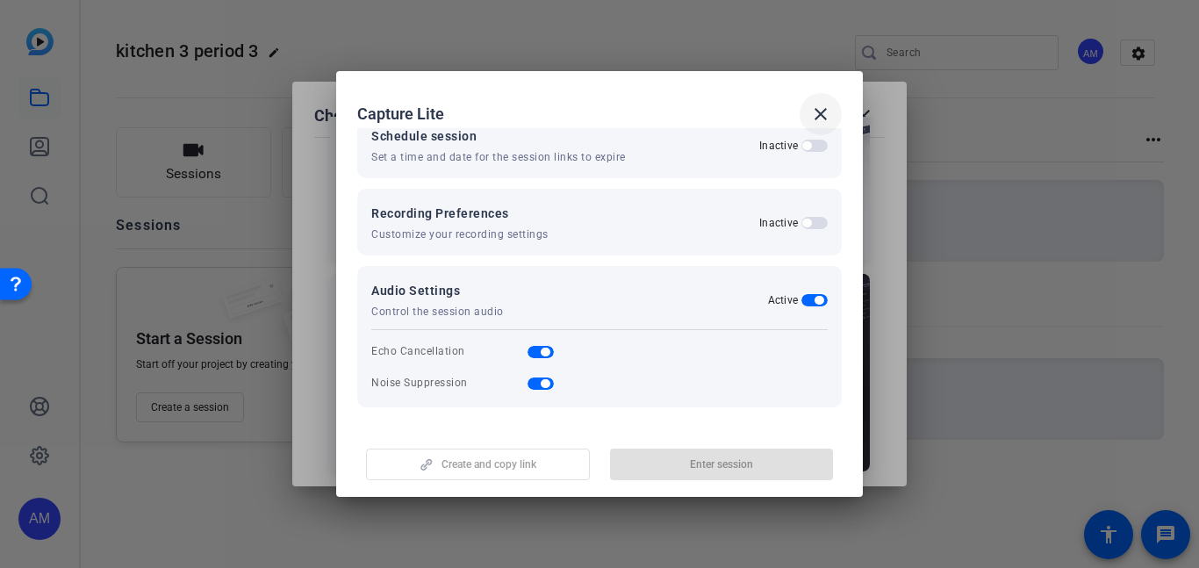
click at [806, 120] on span at bounding box center [820, 114] width 42 height 42
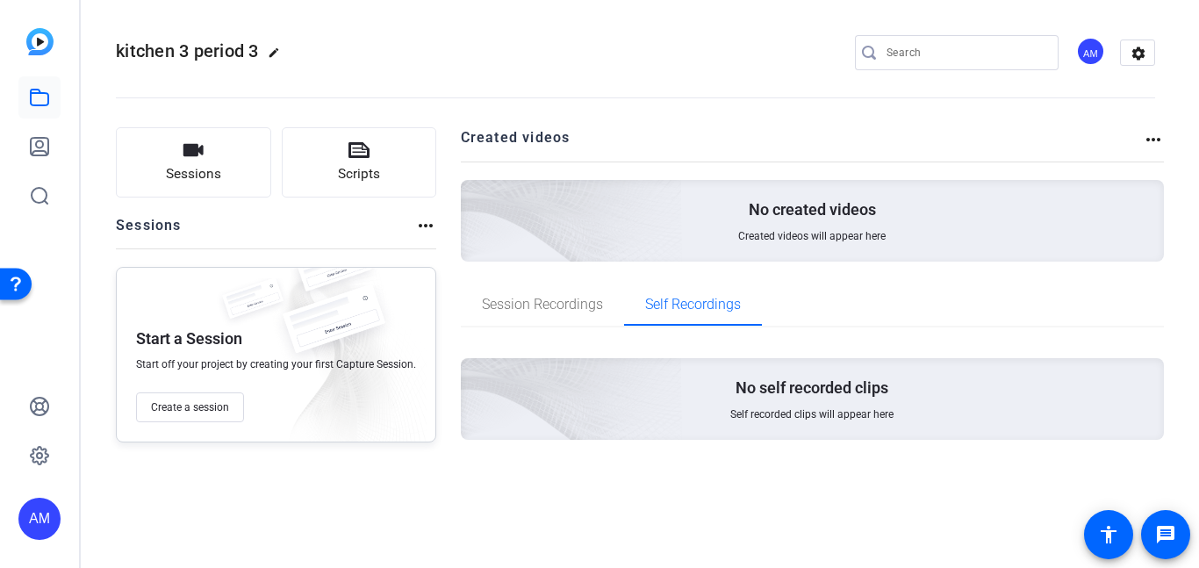
click at [539, 54] on div "kitchen 3 period 3 edit AM settings" at bounding box center [635, 52] width 1039 height 26
click at [181, 139] on button "Sessions" at bounding box center [193, 162] width 155 height 70
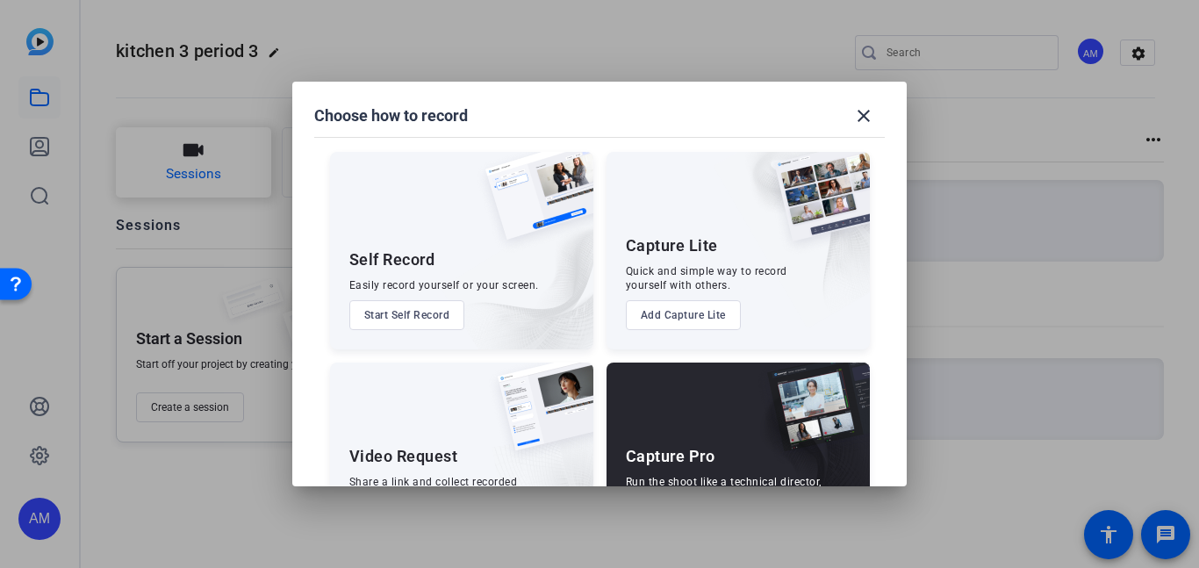
scroll to position [91, 0]
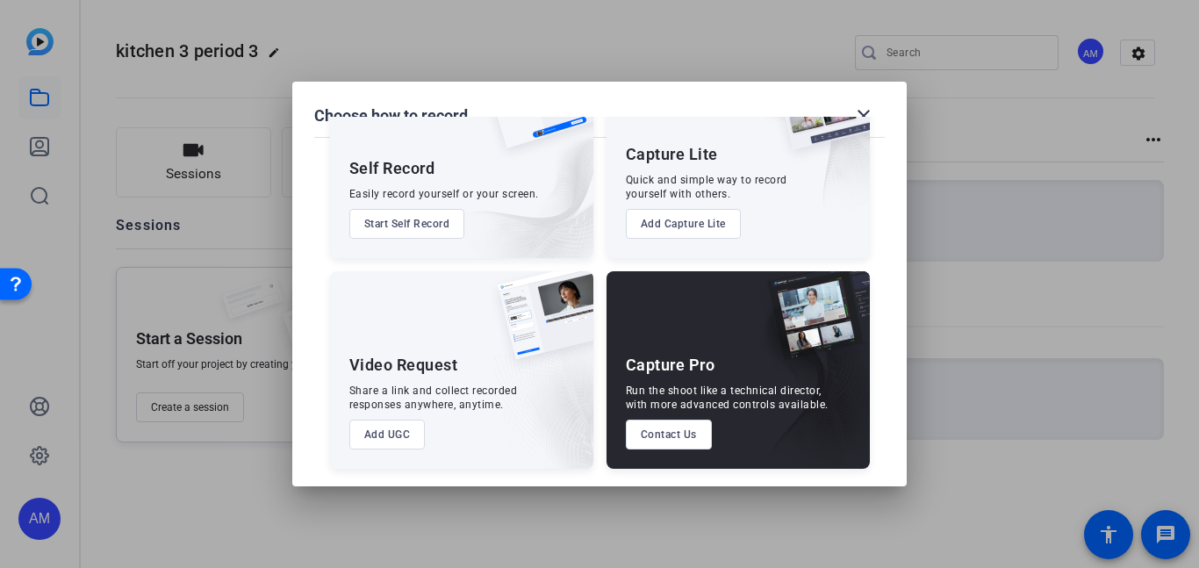
click at [378, 440] on button "Add UGC" at bounding box center [387, 434] width 76 height 30
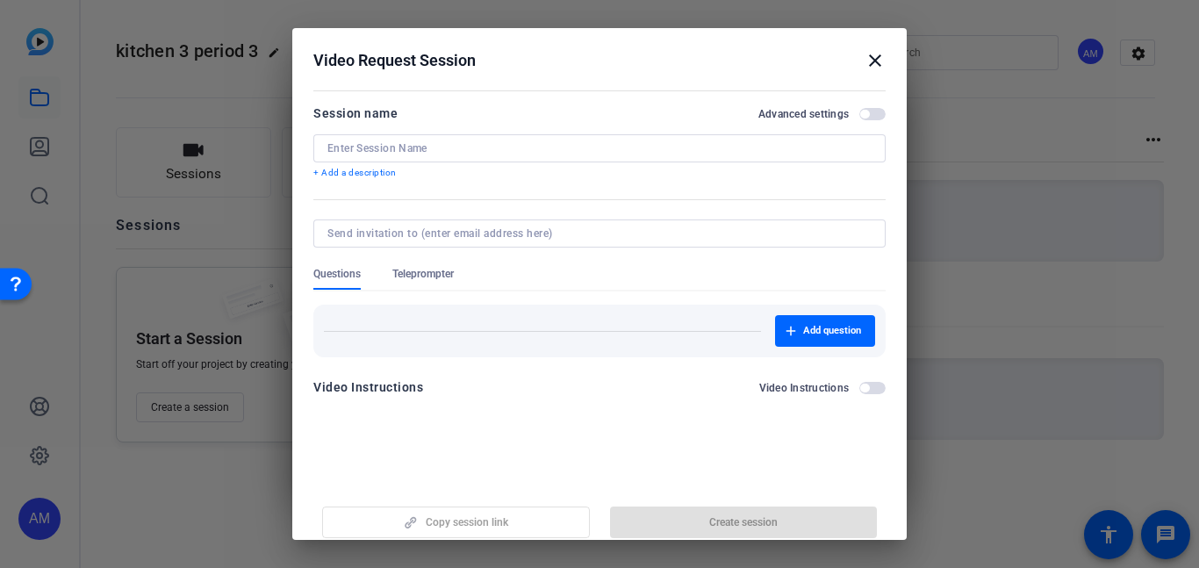
click at [670, 148] on input at bounding box center [599, 148] width 544 height 14
click at [672, 229] on form "Session name Advanced settings + Add a description Questions Teleprompter Add q…" at bounding box center [599, 255] width 572 height 305
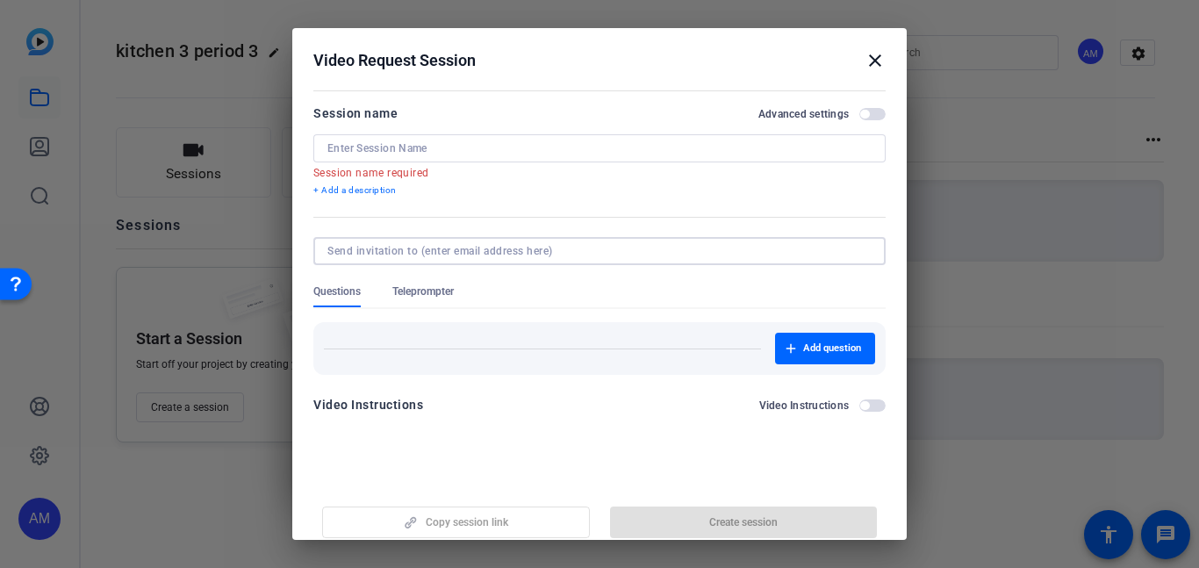
scroll to position [15, 0]
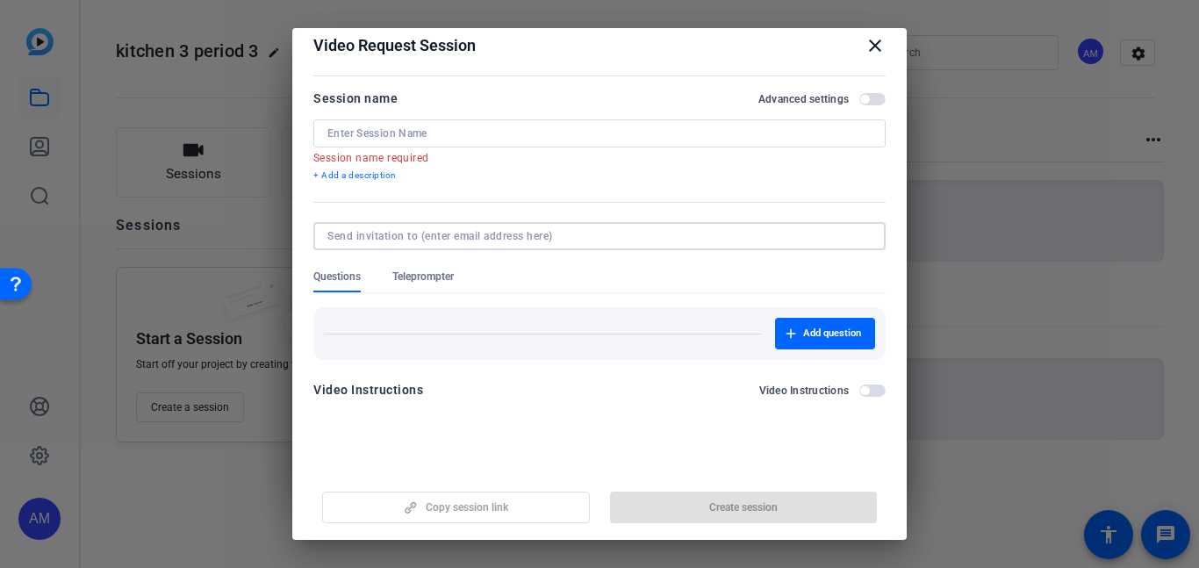
click at [556, 366] on form "Session name Advanced settings Session name required + Add a description Questi…" at bounding box center [599, 249] width 572 height 323
click at [760, 390] on h2 "Video Instructions" at bounding box center [804, 390] width 90 height 14
click at [859, 390] on button "Video Instructions" at bounding box center [872, 390] width 26 height 12
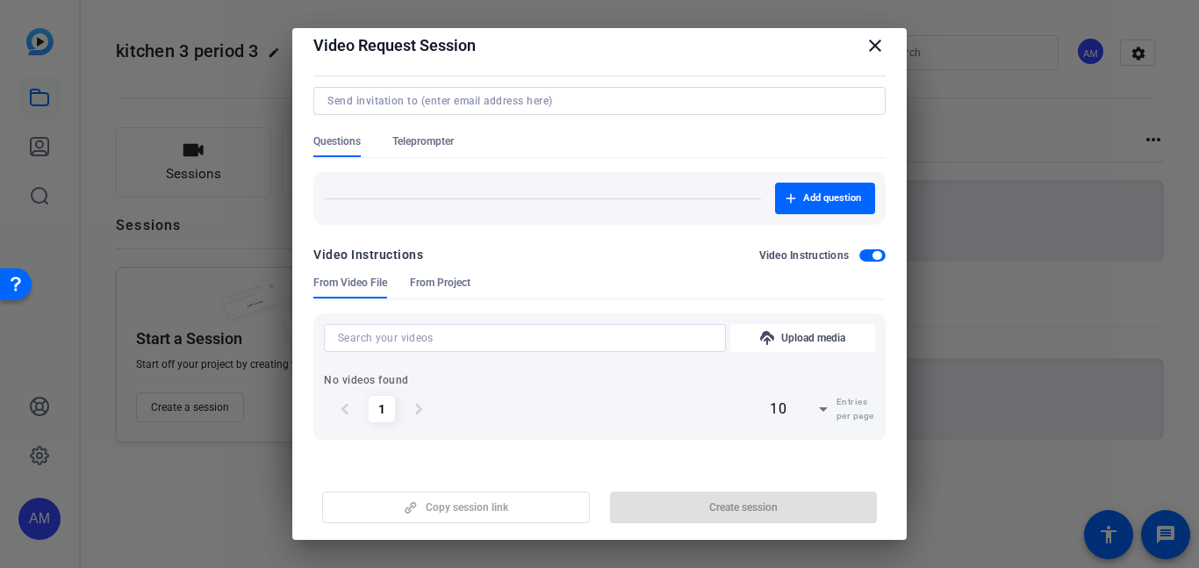
scroll to position [156, 0]
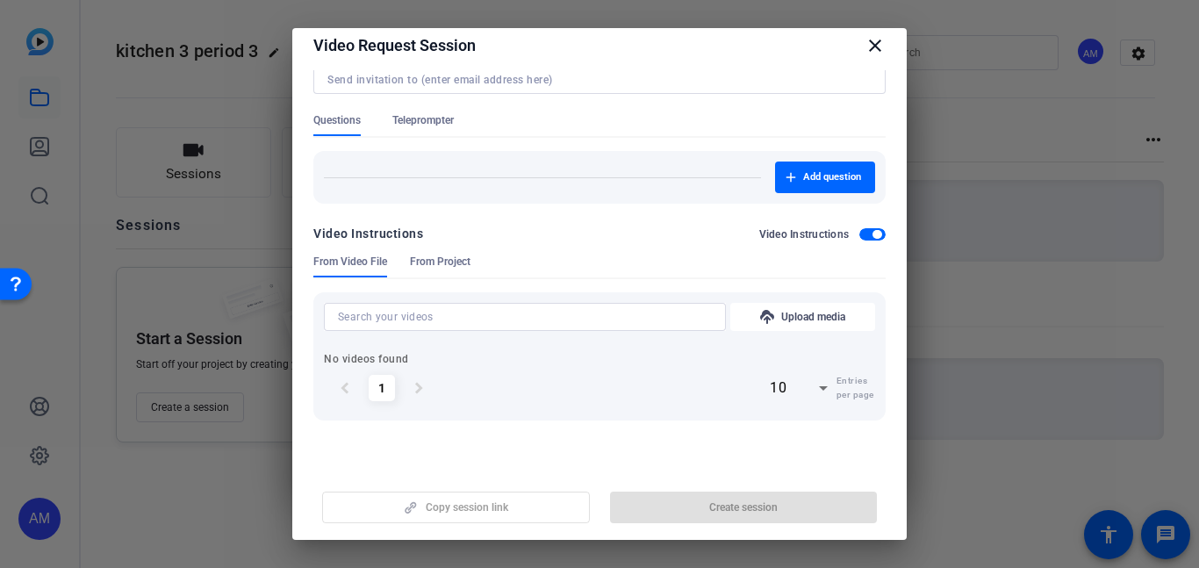
click at [864, 240] on span "button" at bounding box center [872, 234] width 26 height 12
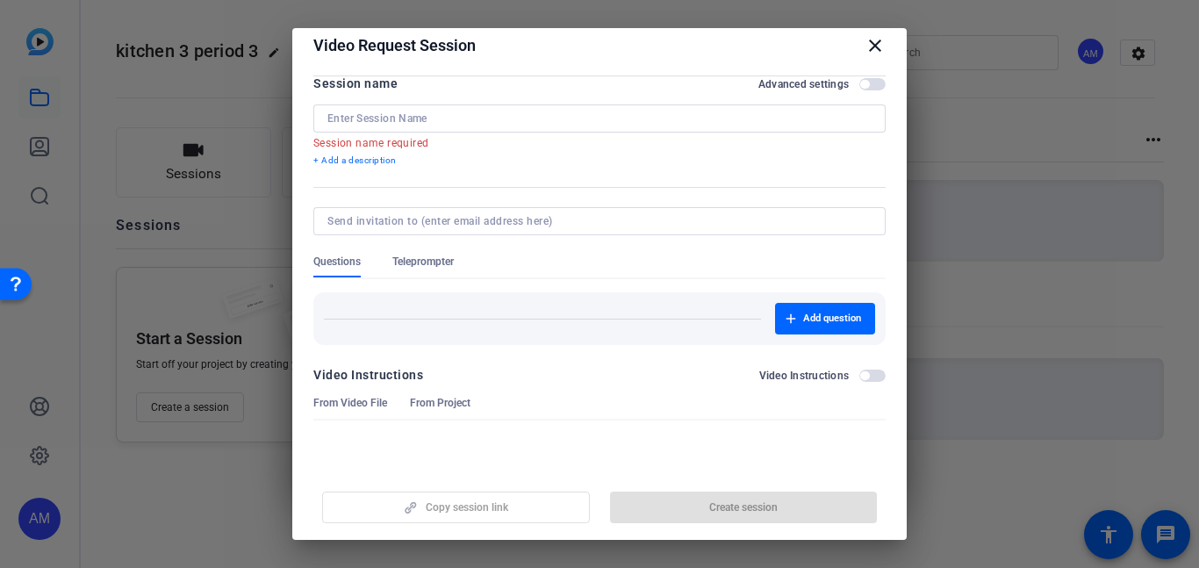
scroll to position [0, 0]
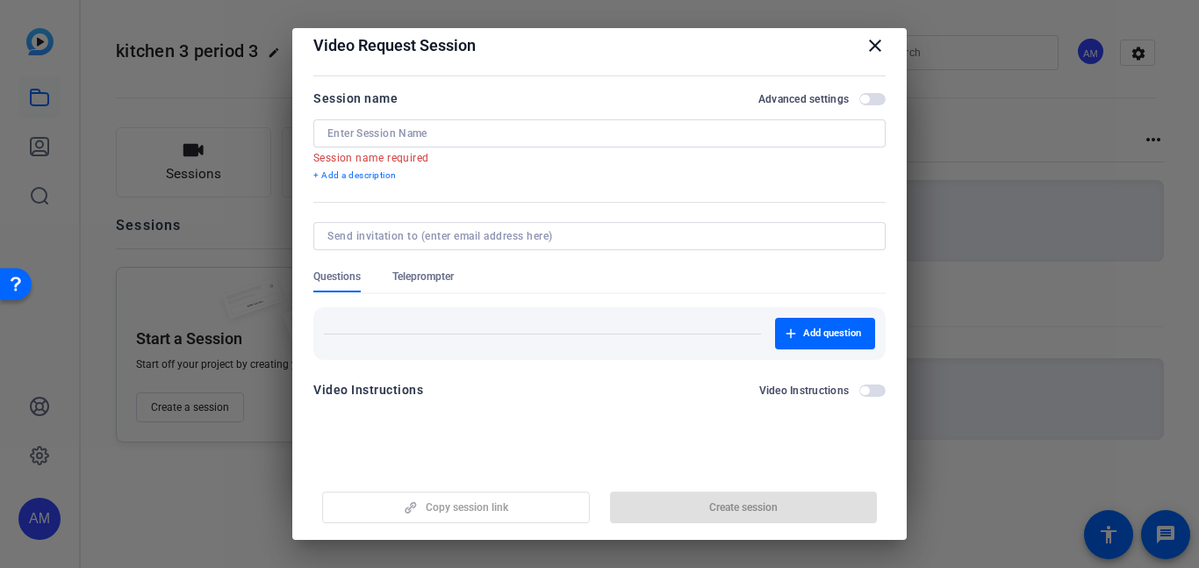
click at [869, 45] on mat-icon "close" at bounding box center [874, 45] width 21 height 21
